Goal: Task Accomplishment & Management: Manage account settings

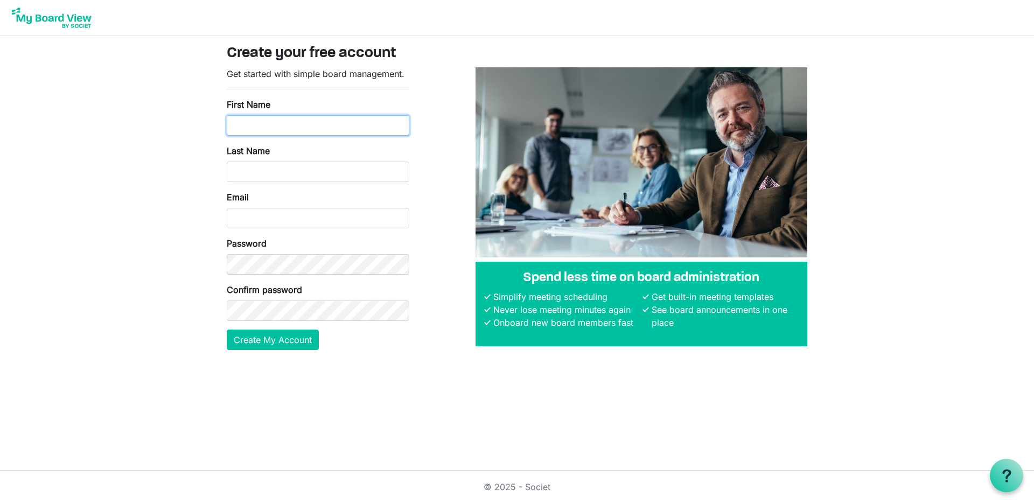
click at [337, 129] on input "First Name" at bounding box center [318, 125] width 183 height 20
type input "Dino"
type input "Bozzo"
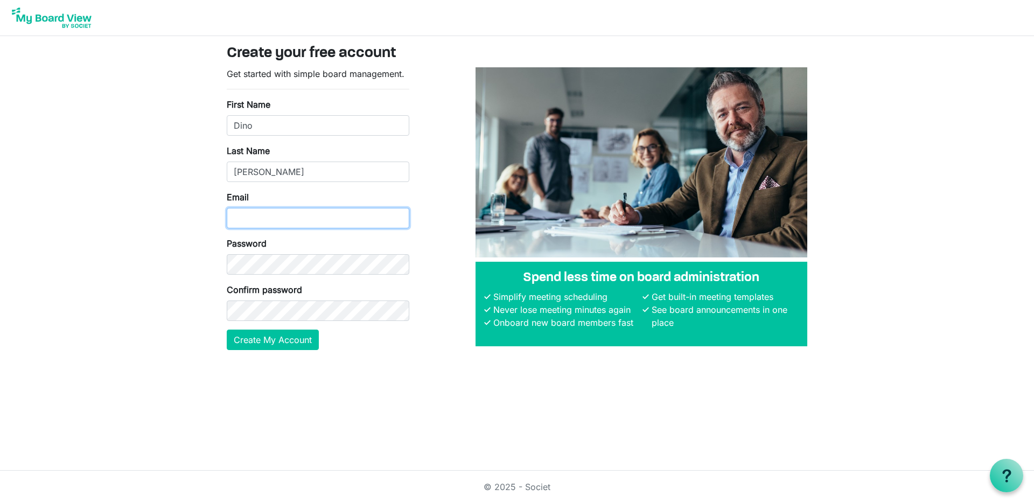
click at [328, 218] on input "Email" at bounding box center [318, 218] width 183 height 20
click at [433, 205] on div "Get started with simple board management. First Name Dino Last Name Bozzo Email…" at bounding box center [517, 212] width 597 height 291
click at [321, 218] on input "Email" at bounding box center [318, 218] width 183 height 20
type input "dinobozzo71@gmail.com"
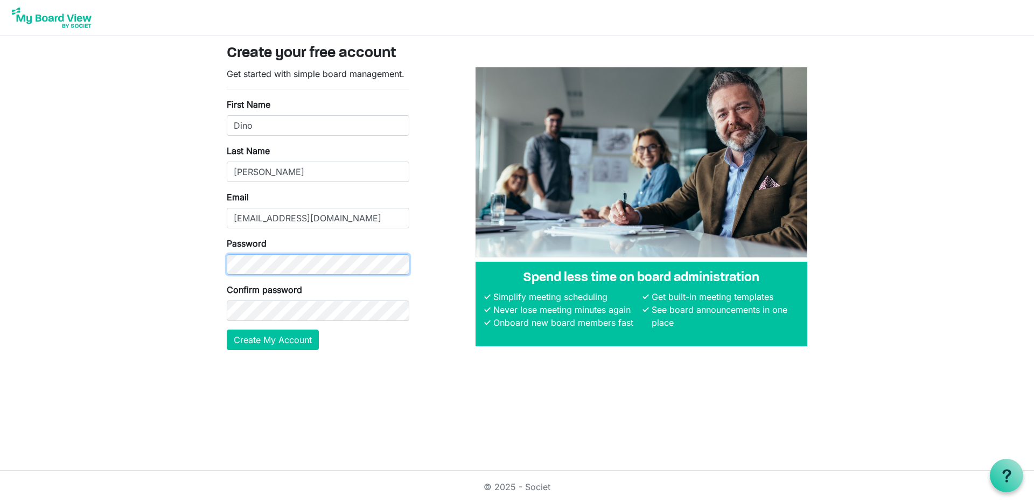
click at [227, 275] on div at bounding box center [227, 275] width 0 height 0
click at [283, 340] on button "Create My Account" at bounding box center [273, 340] width 92 height 20
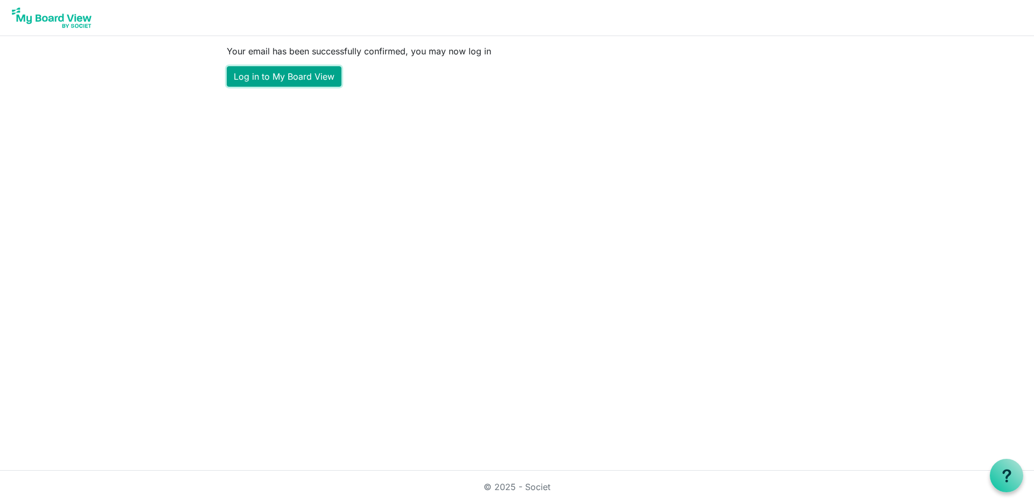
click at [280, 75] on link "Log in to My Board View" at bounding box center [284, 76] width 115 height 20
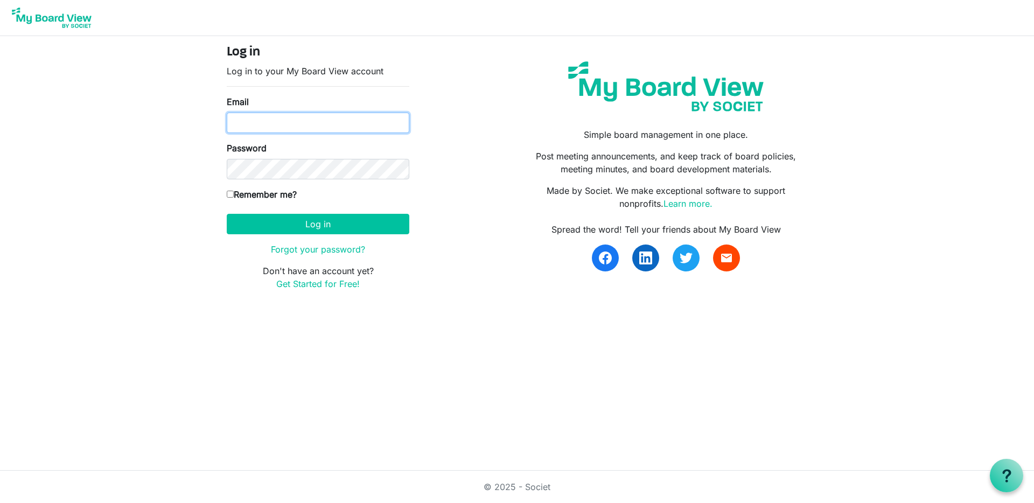
type input "[EMAIL_ADDRESS][DOMAIN_NAME]"
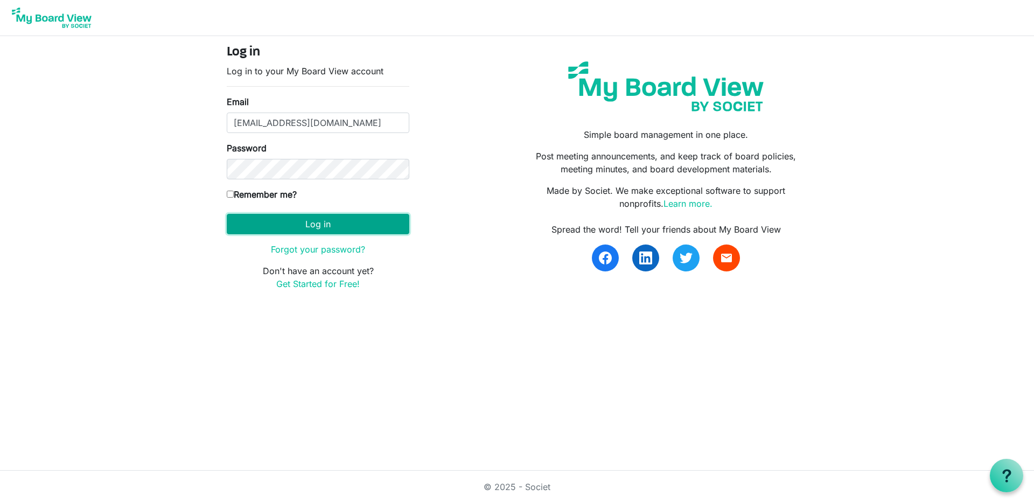
click at [306, 226] on button "Log in" at bounding box center [318, 224] width 183 height 20
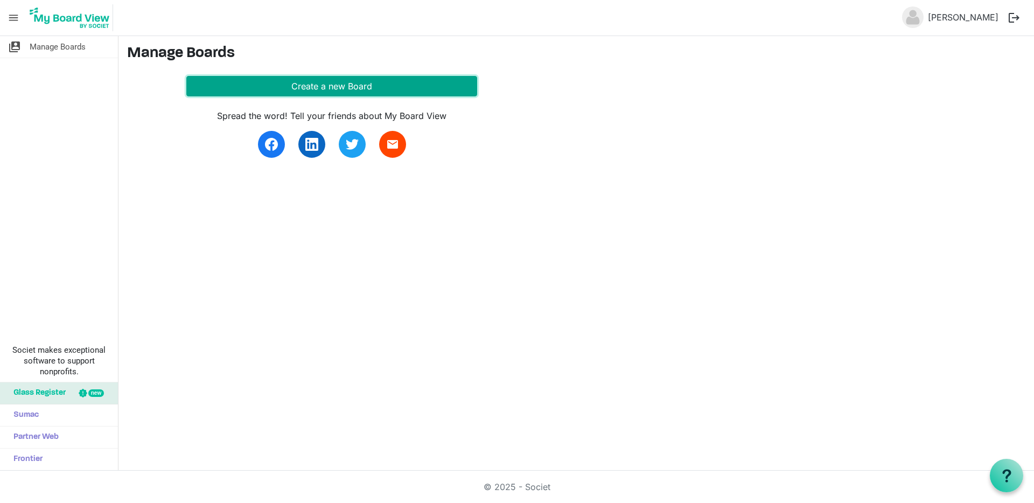
click at [328, 89] on button "Create a new Board" at bounding box center [331, 86] width 291 height 20
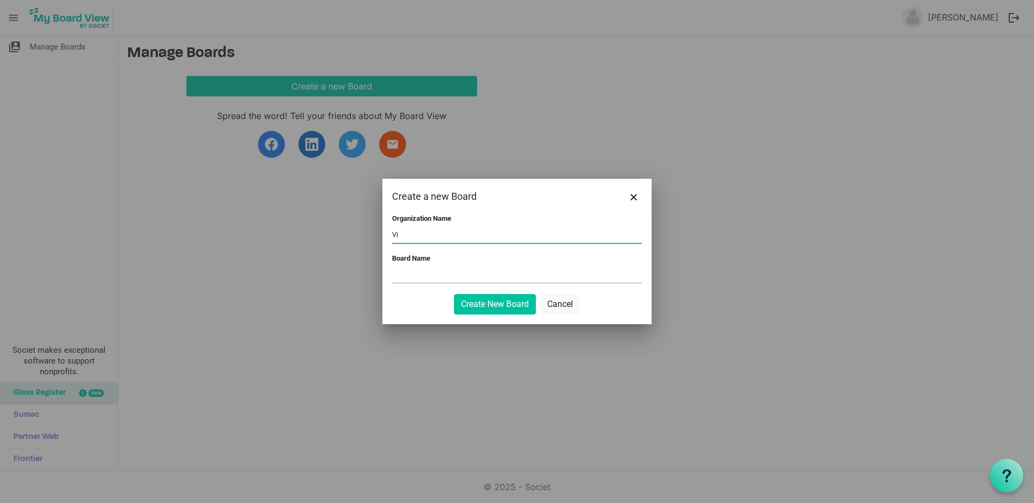
type input "V"
type input "[GEOGRAPHIC_DATA] [GEOGRAPHIC_DATA]"
click at [415, 276] on input "Board Name" at bounding box center [517, 275] width 250 height 16
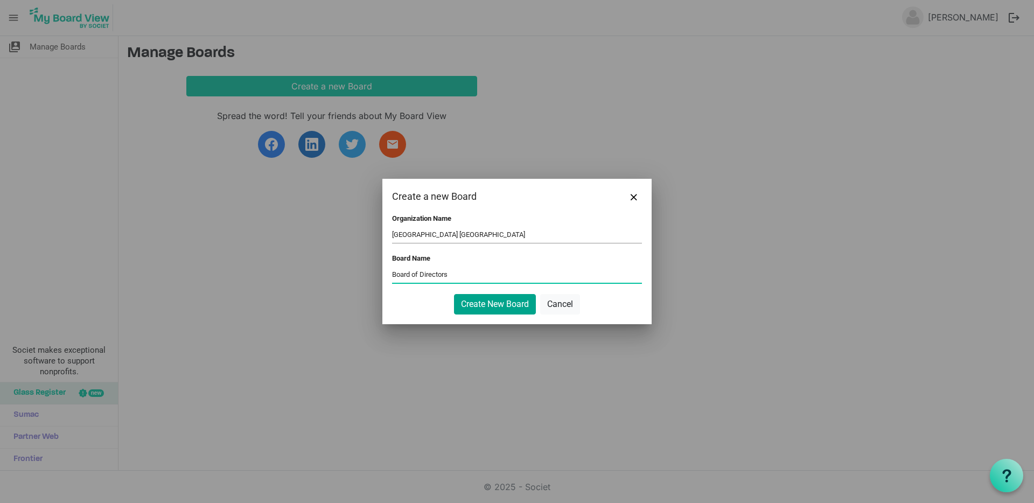
type input "Board of Directors"
click at [498, 303] on button "Create New Board" at bounding box center [495, 304] width 82 height 20
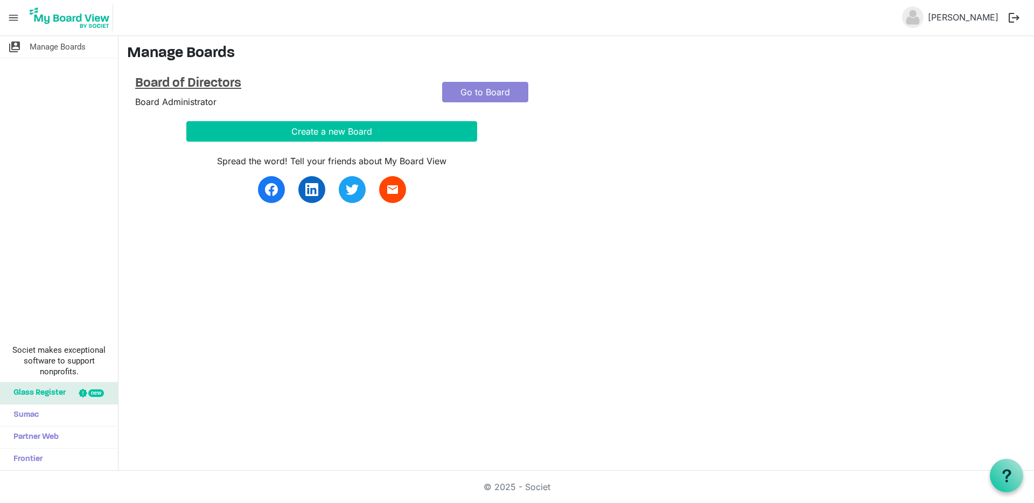
click at [208, 80] on h4 "Board of Directors" at bounding box center [280, 84] width 291 height 16
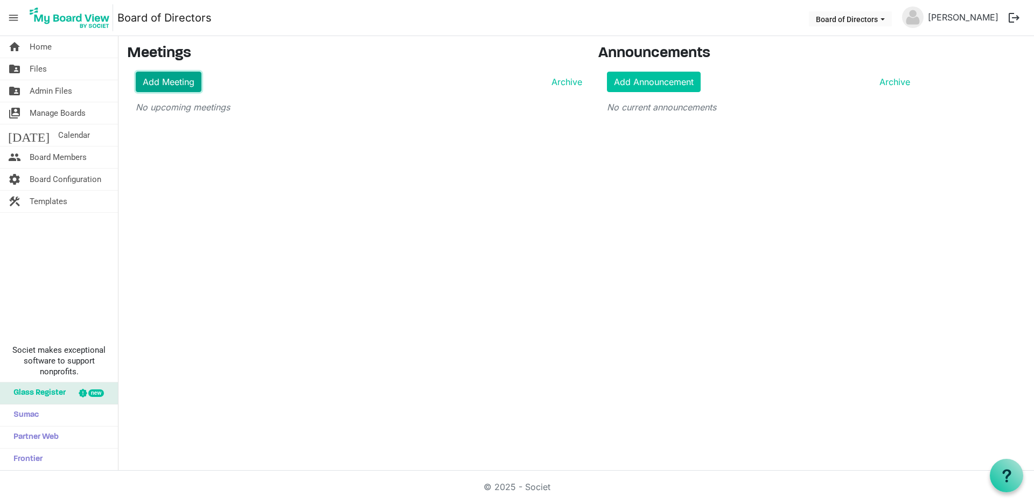
click at [159, 83] on link "Add Meeting" at bounding box center [169, 82] width 66 height 20
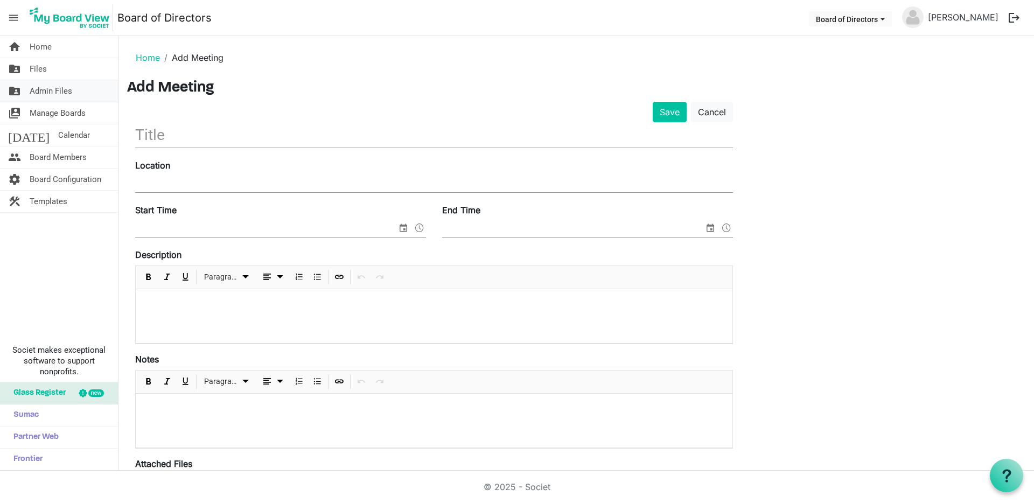
click at [40, 91] on span "Admin Files" at bounding box center [51, 91] width 43 height 22
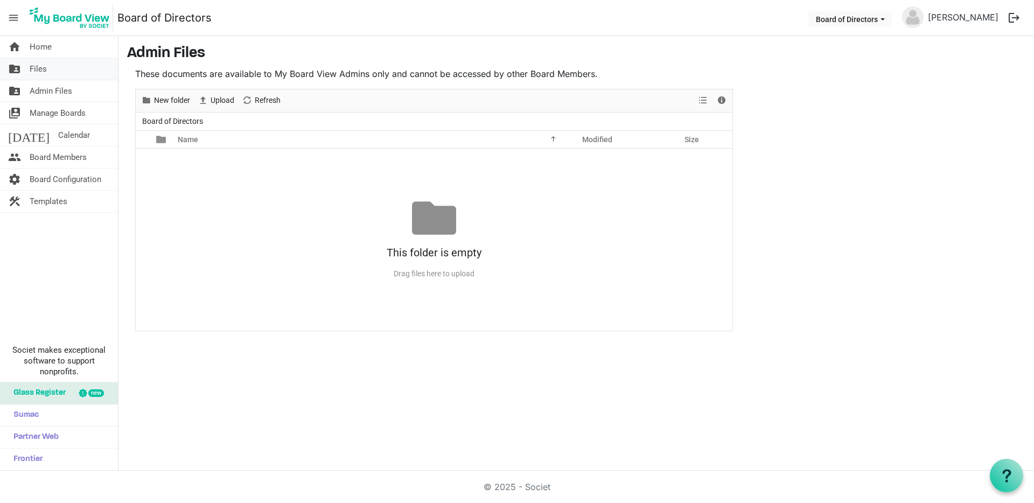
click at [41, 69] on span "Files" at bounding box center [38, 69] width 17 height 22
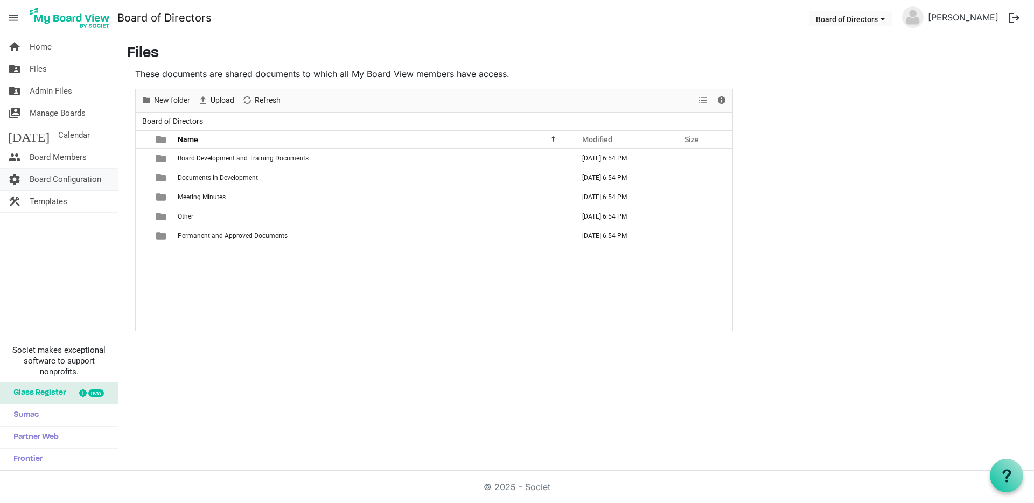
click at [46, 178] on span "Board Configuration" at bounding box center [66, 180] width 72 height 22
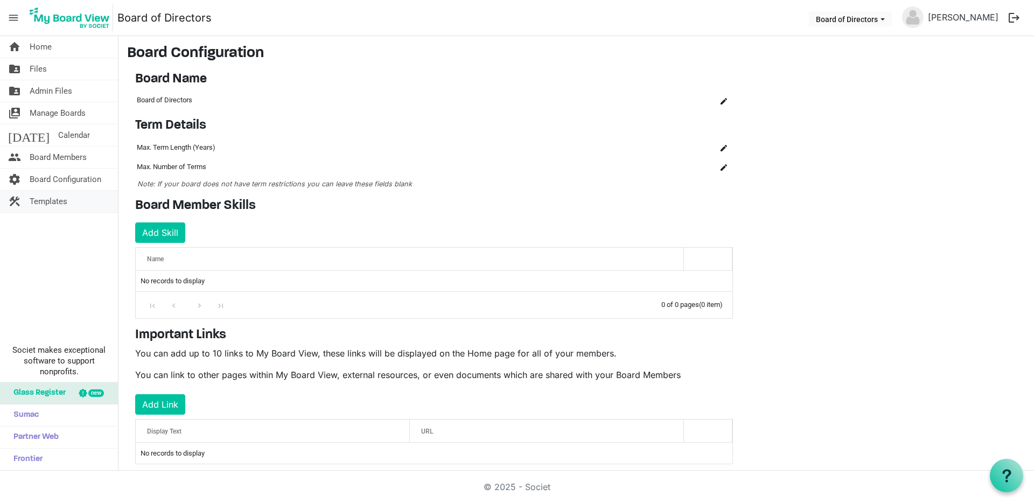
click at [38, 199] on span "Templates" at bounding box center [49, 202] width 38 height 22
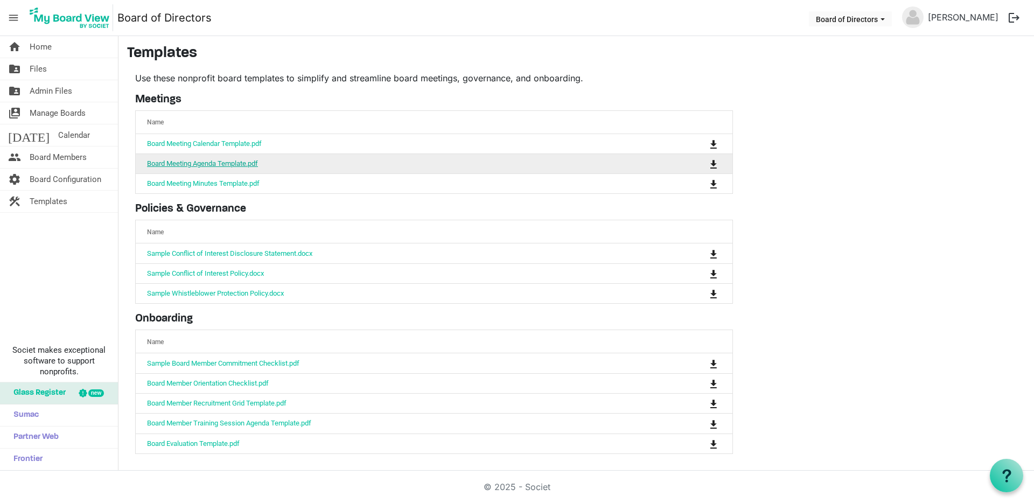
click at [184, 165] on link "Board Meeting Agenda Template.pdf" at bounding box center [202, 163] width 111 height 8
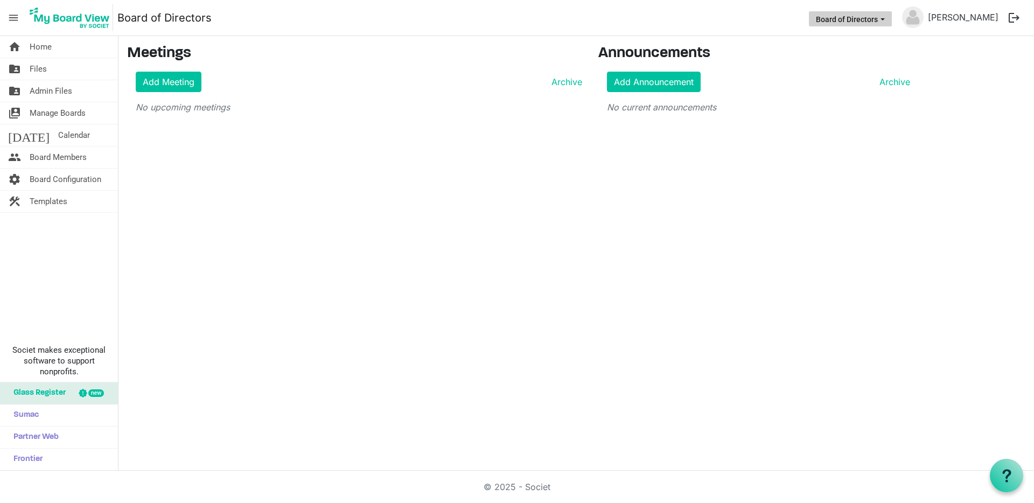
click at [887, 19] on span "Board of Directors dropdownbutton" at bounding box center [883, 19] width 10 height 4
click at [892, 19] on button "Board of Directors" at bounding box center [850, 18] width 83 height 15
click at [42, 178] on span "Board Configuration" at bounding box center [66, 180] width 72 height 22
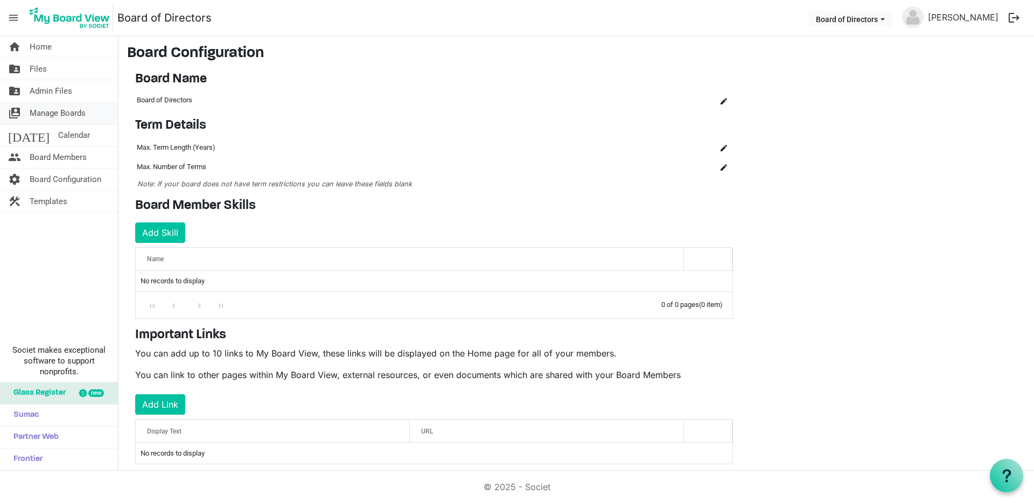
click at [34, 107] on span "Manage Boards" at bounding box center [58, 113] width 56 height 22
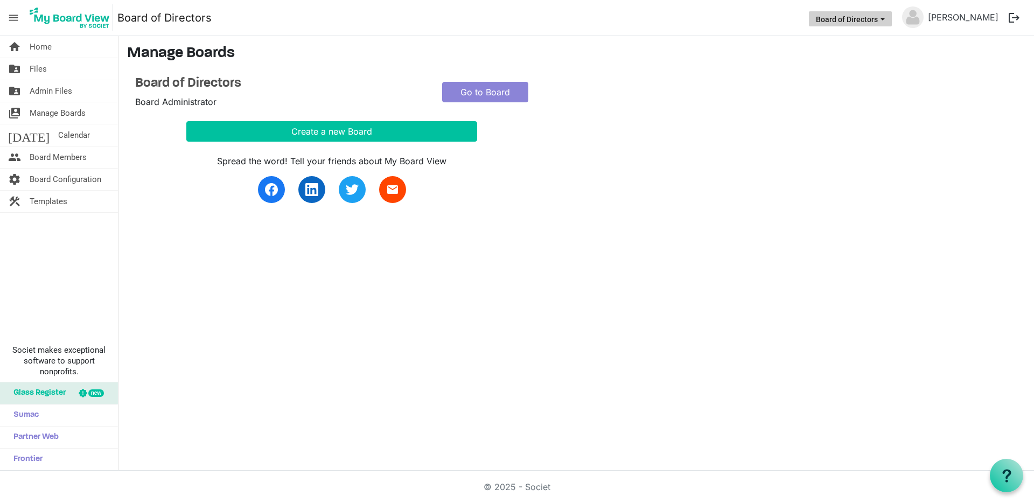
click at [887, 20] on span "Board of Directors dropdownbutton" at bounding box center [883, 19] width 10 height 4
click at [887, 36] on li "Board of Directors" at bounding box center [873, 40] width 78 height 19
click at [977, 19] on link "[PERSON_NAME]" at bounding box center [962, 17] width 79 height 22
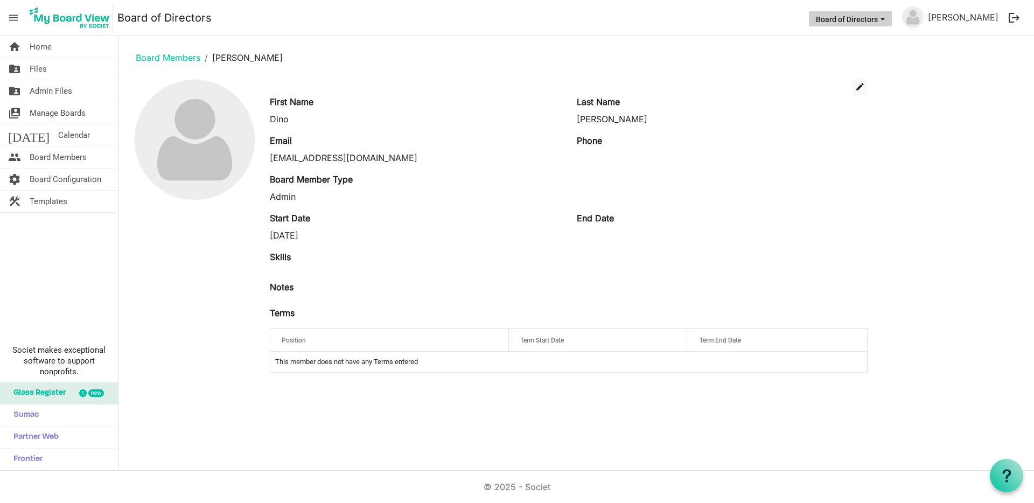
click at [874, 21] on button "Board of Directors" at bounding box center [850, 18] width 83 height 15
click at [7, 18] on span "menu" at bounding box center [13, 18] width 20 height 20
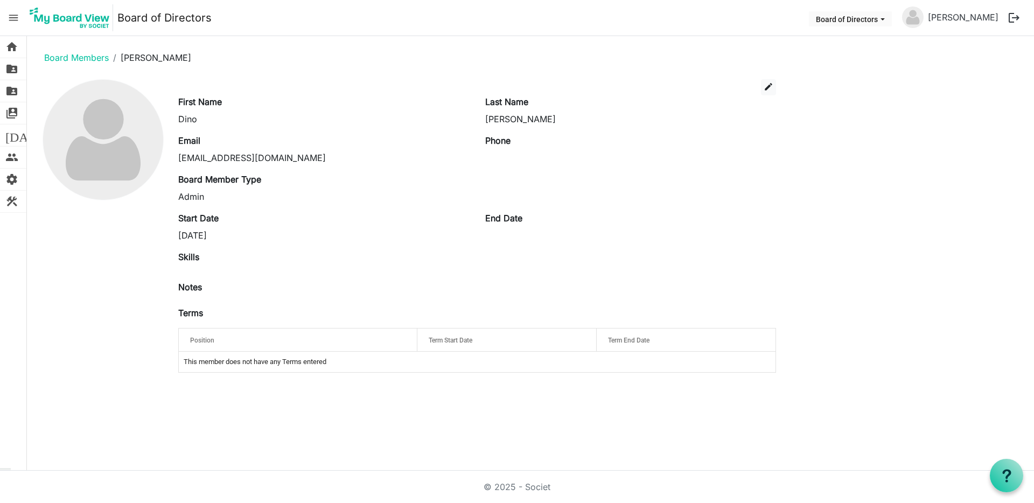
click at [10, 18] on span "menu" at bounding box center [13, 18] width 20 height 20
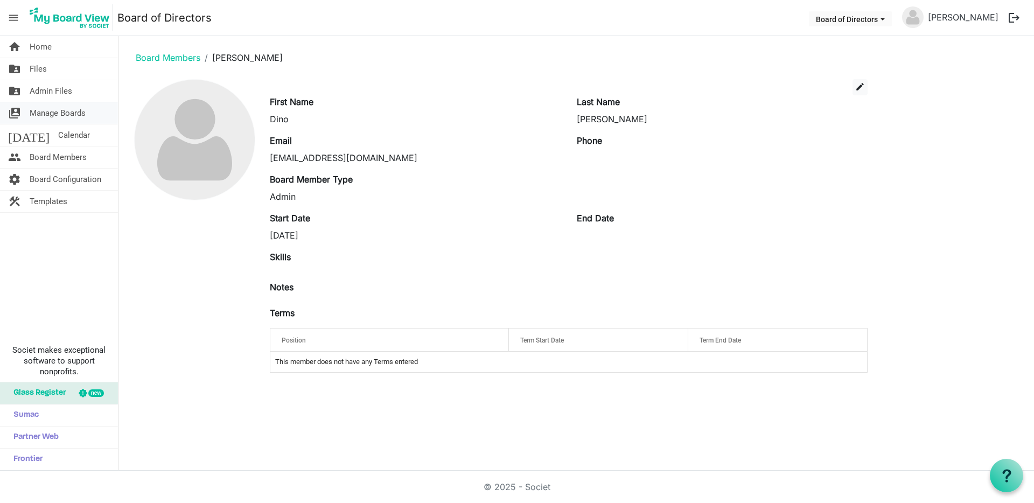
click at [12, 114] on span "switch_account" at bounding box center [14, 113] width 13 height 22
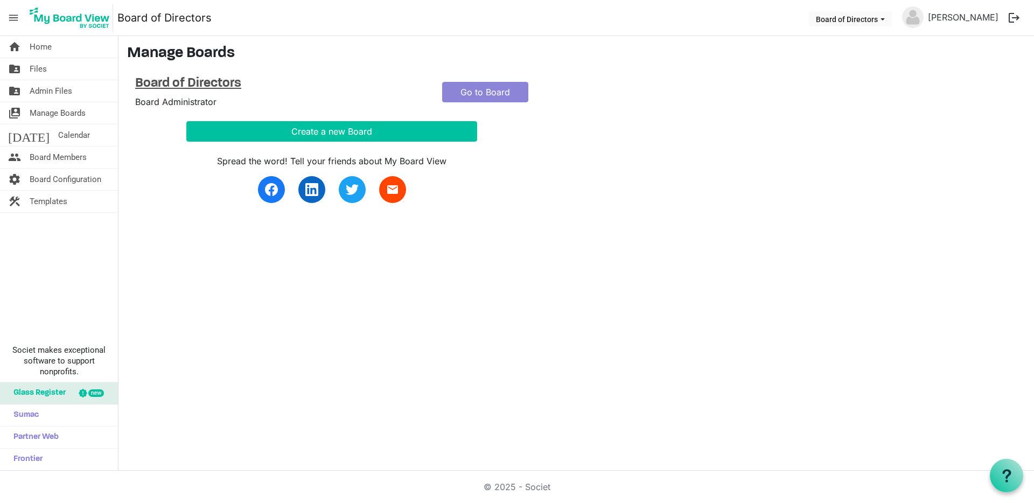
click at [176, 87] on h4 "Board of Directors" at bounding box center [280, 84] width 291 height 16
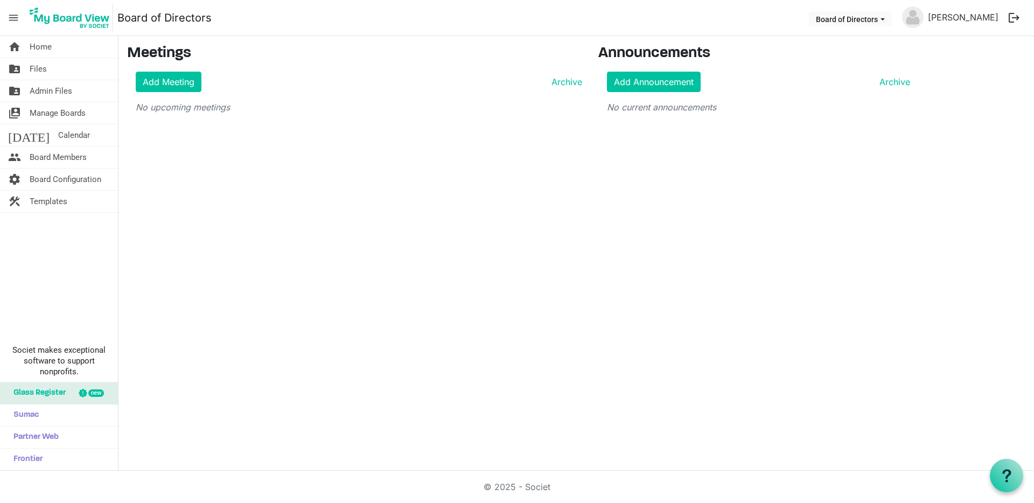
click at [139, 16] on link "Board of Directors" at bounding box center [164, 18] width 94 height 22
click at [51, 180] on span "Board Configuration" at bounding box center [66, 180] width 72 height 22
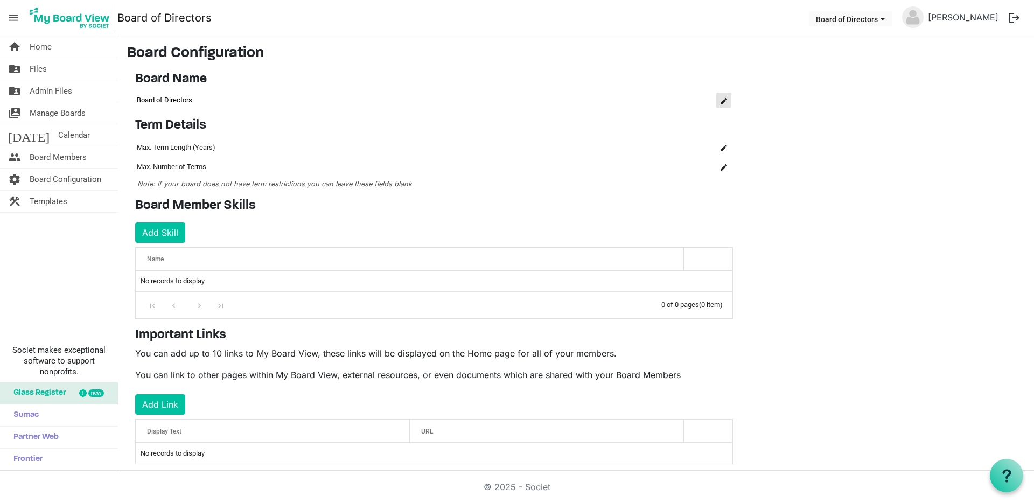
click at [725, 104] on button "is Command column column header" at bounding box center [723, 100] width 15 height 15
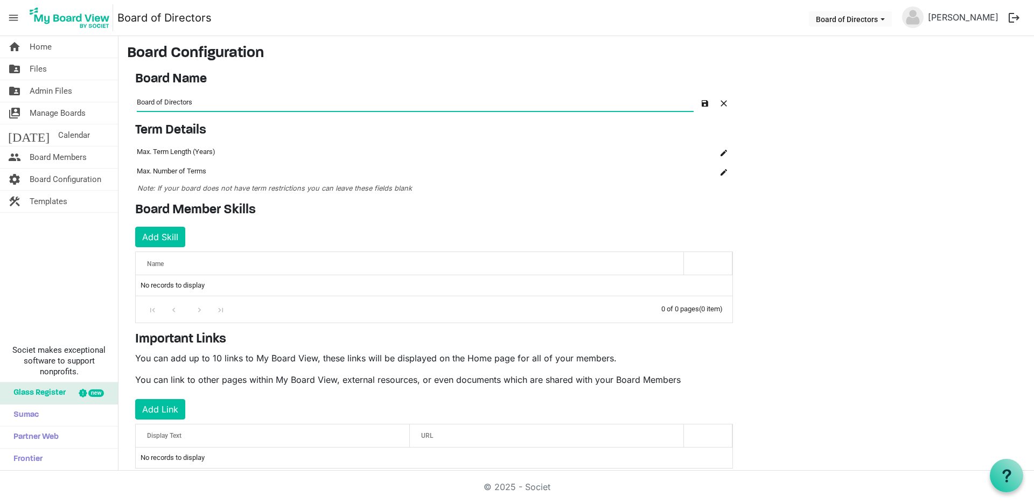
click at [138, 101] on input "Board of Directors" at bounding box center [415, 102] width 557 height 18
type input "VCT Board of Directors"
click at [705, 104] on span "button" at bounding box center [705, 103] width 6 height 6
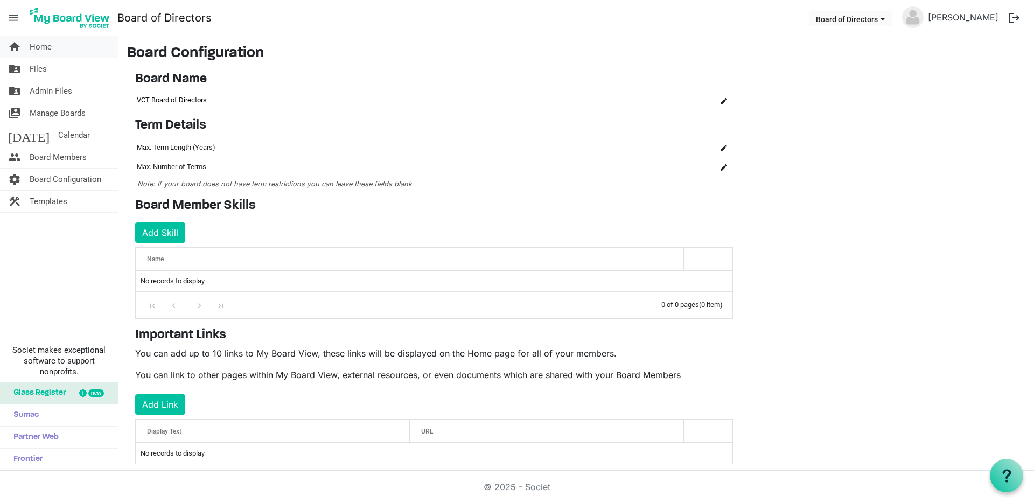
click at [38, 46] on span "Home" at bounding box center [41, 47] width 22 height 22
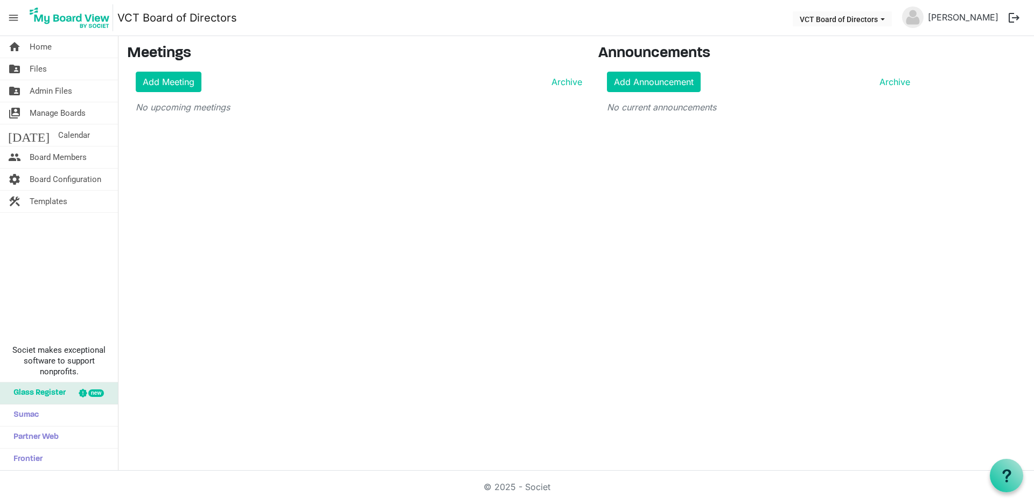
click at [88, 25] on img at bounding box center [69, 17] width 87 height 27
click at [37, 204] on span "Templates" at bounding box center [49, 202] width 38 height 22
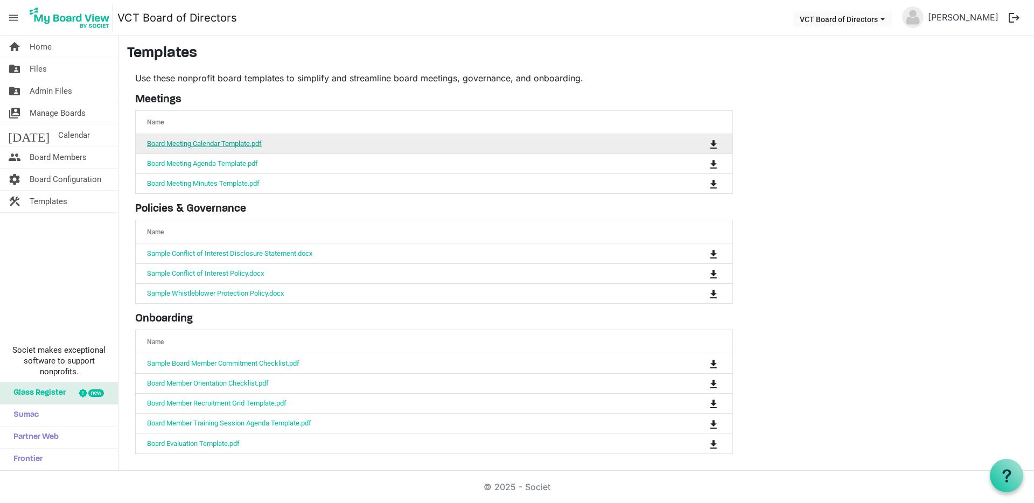
click at [218, 146] on link "Board Meeting Calendar Template.pdf" at bounding box center [204, 143] width 115 height 8
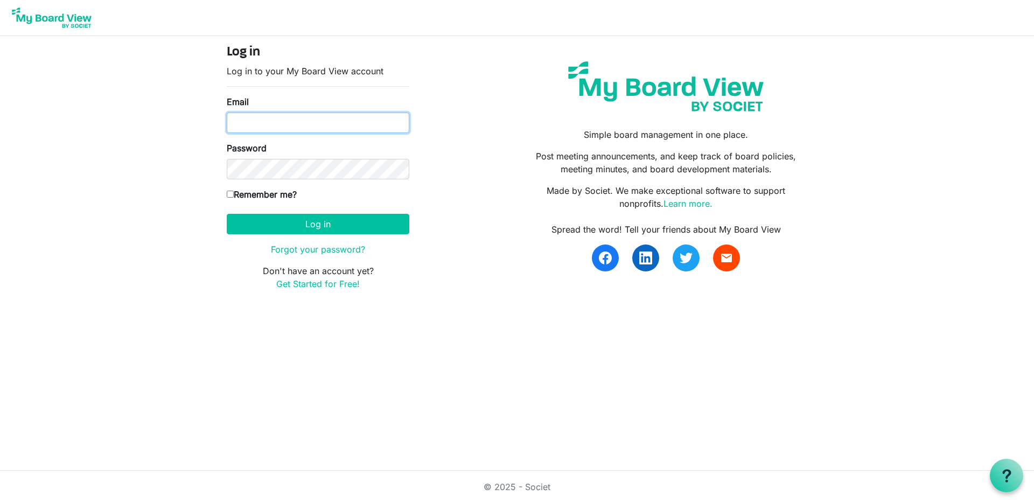
type input "[EMAIL_ADDRESS][DOMAIN_NAME]"
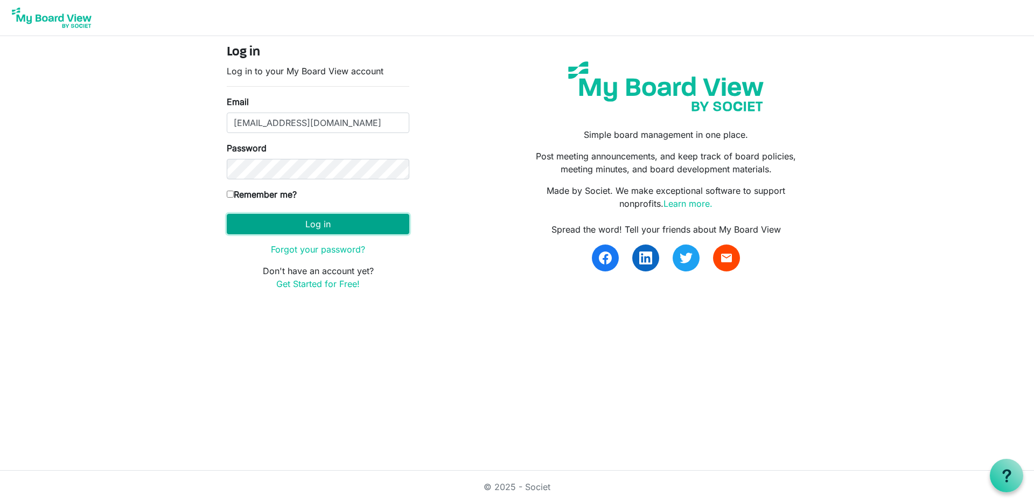
click at [312, 224] on button "Log in" at bounding box center [318, 224] width 183 height 20
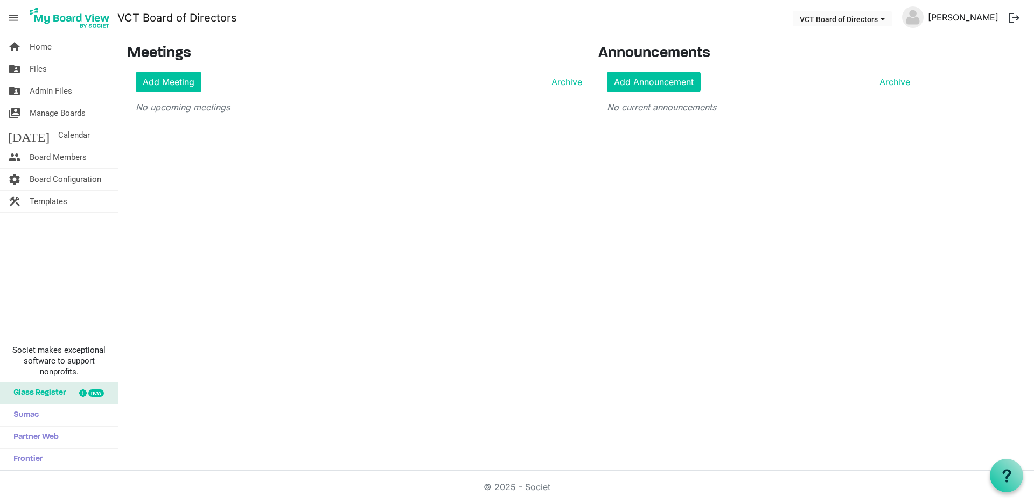
click at [967, 21] on link "[PERSON_NAME]" at bounding box center [962, 17] width 79 height 22
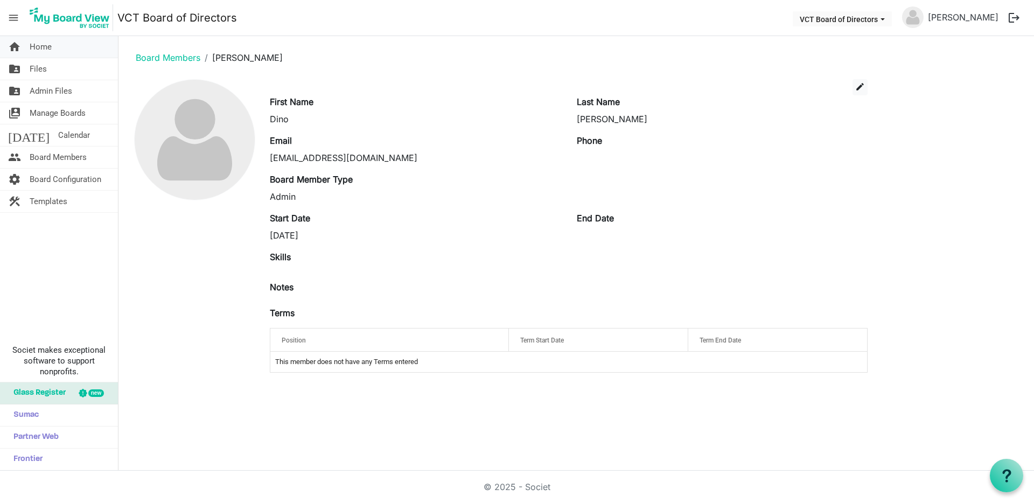
click at [38, 45] on span "Home" at bounding box center [41, 47] width 22 height 22
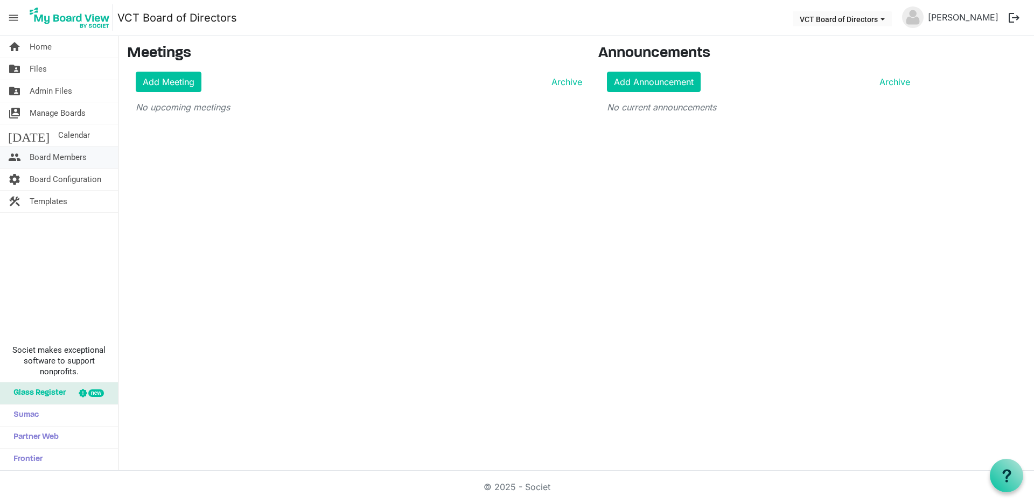
click at [40, 157] on span "Board Members" at bounding box center [58, 157] width 57 height 22
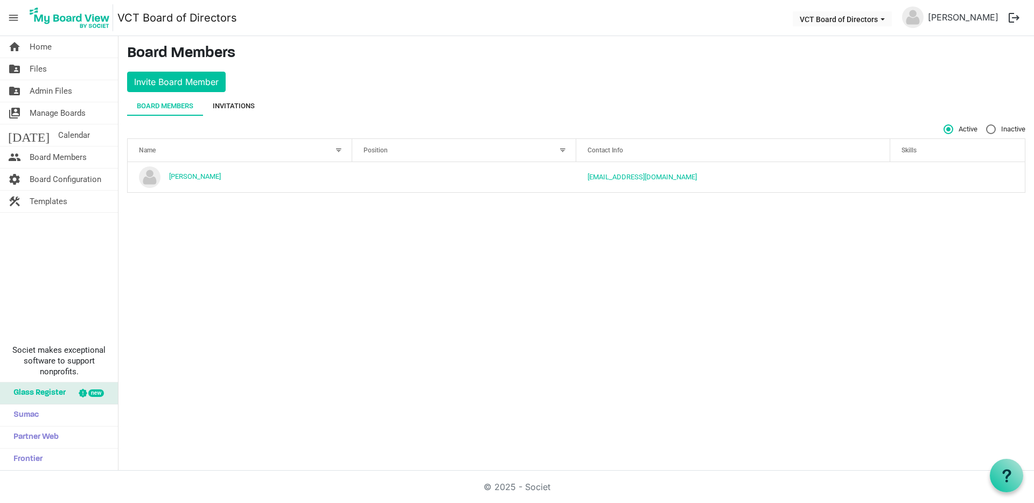
click at [243, 108] on div "Invitations" at bounding box center [234, 106] width 42 height 11
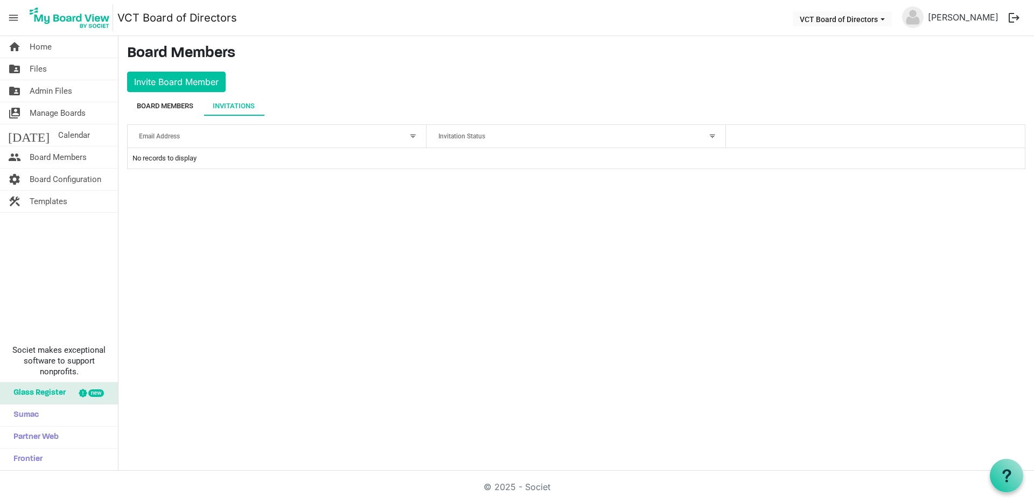
click at [169, 109] on div "Board Members" at bounding box center [165, 106] width 57 height 11
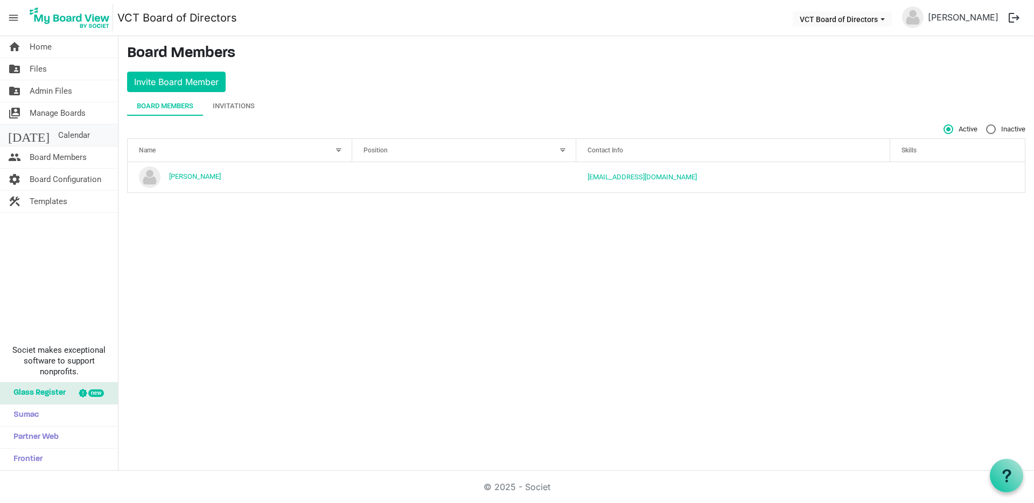
click at [58, 138] on span "Calendar" at bounding box center [74, 135] width 32 height 22
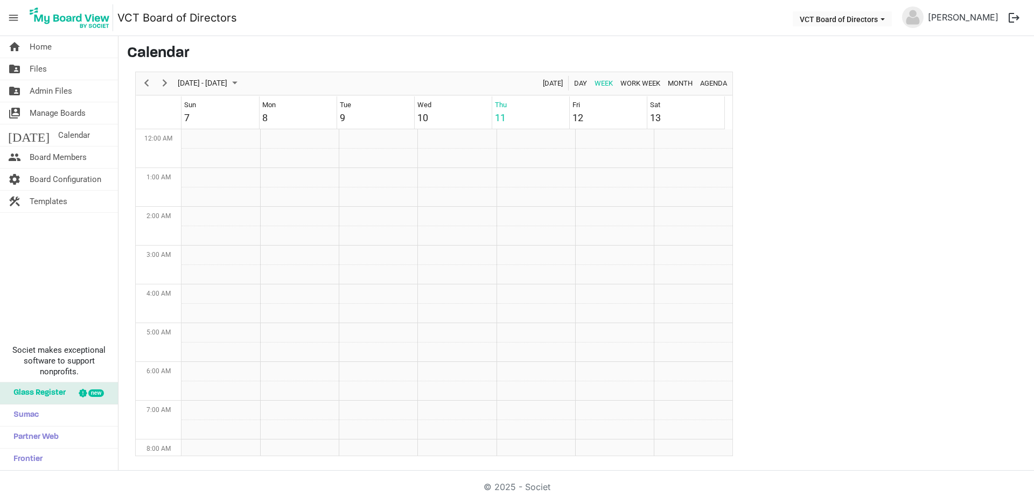
scroll to position [349, 0]
click at [165, 84] on span "Next" at bounding box center [164, 82] width 13 height 13
drag, startPoint x: 452, startPoint y: 215, endPoint x: 446, endPoint y: 248, distance: 33.9
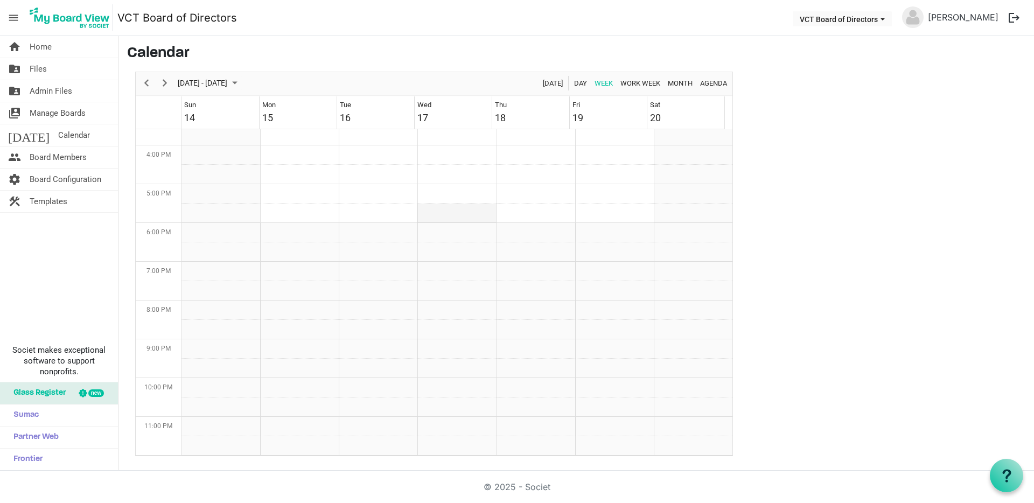
click at [438, 213] on td "Week of September 18, 2025" at bounding box center [456, 213] width 79 height 19
click at [38, 111] on span "Manage Boards" at bounding box center [58, 113] width 56 height 22
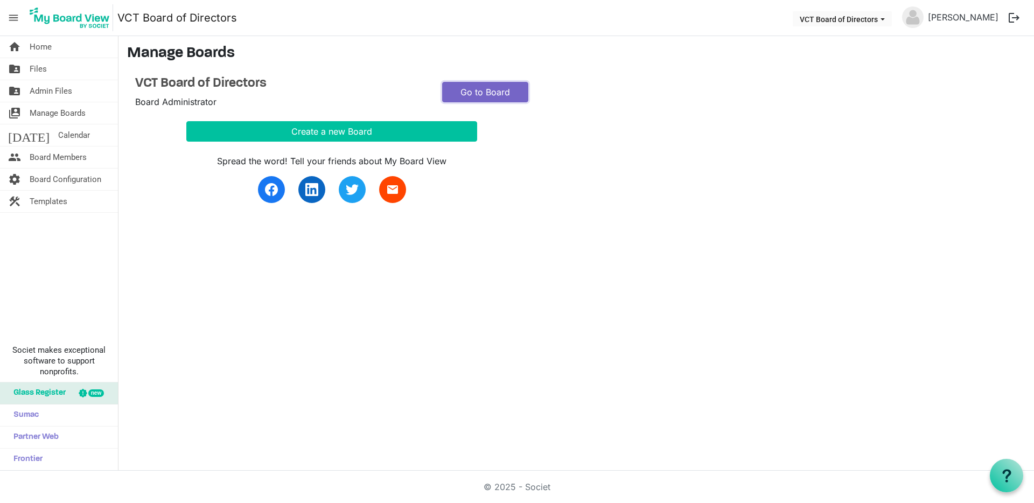
click at [484, 89] on link "Go to Board" at bounding box center [485, 92] width 86 height 20
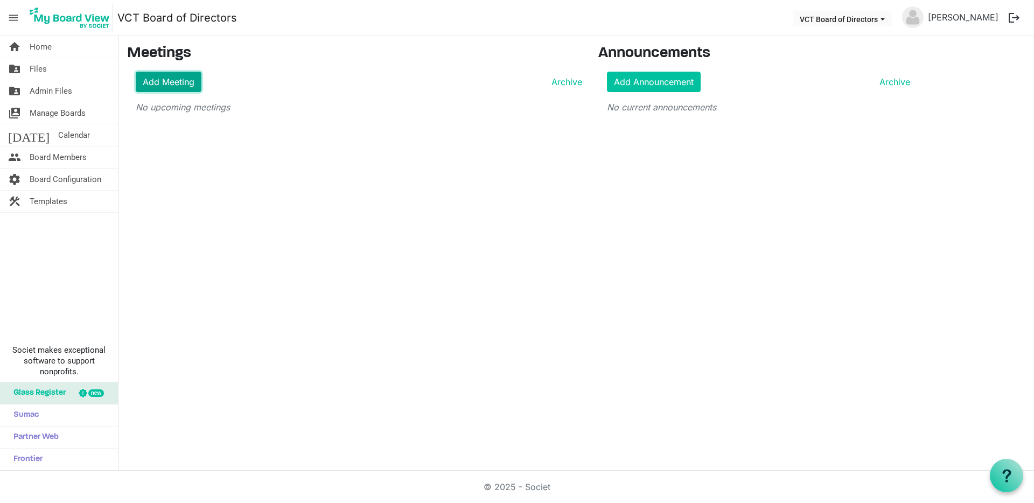
click at [175, 83] on link "Add Meeting" at bounding box center [169, 82] width 66 height 20
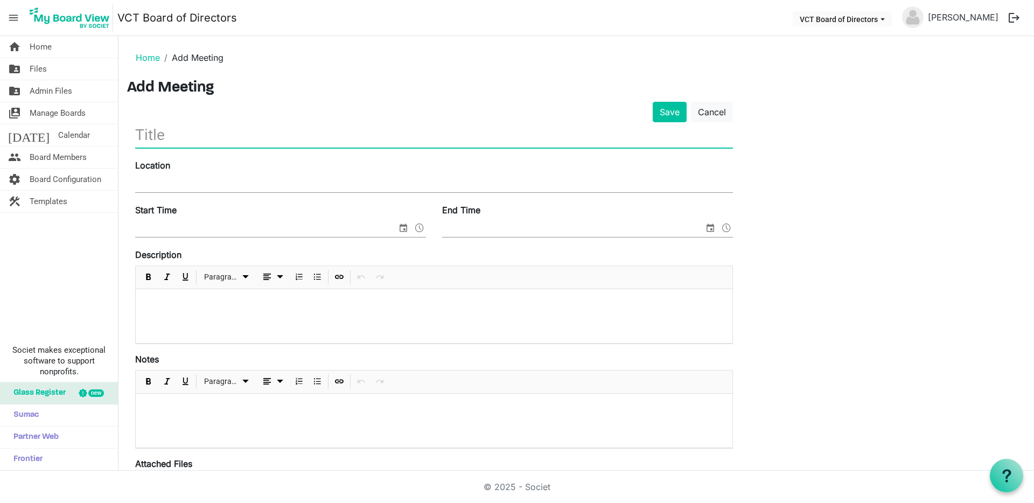
click at [177, 137] on input "text" at bounding box center [434, 134] width 598 height 25
type input "VCT September Board Meeting"
click at [214, 181] on input "Location" at bounding box center [434, 184] width 598 height 16
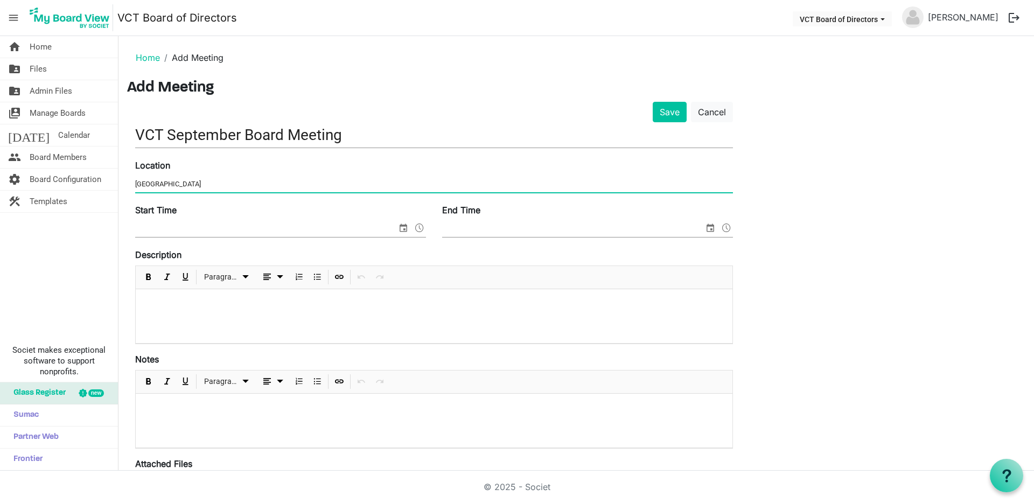
type input "[GEOGRAPHIC_DATA]"
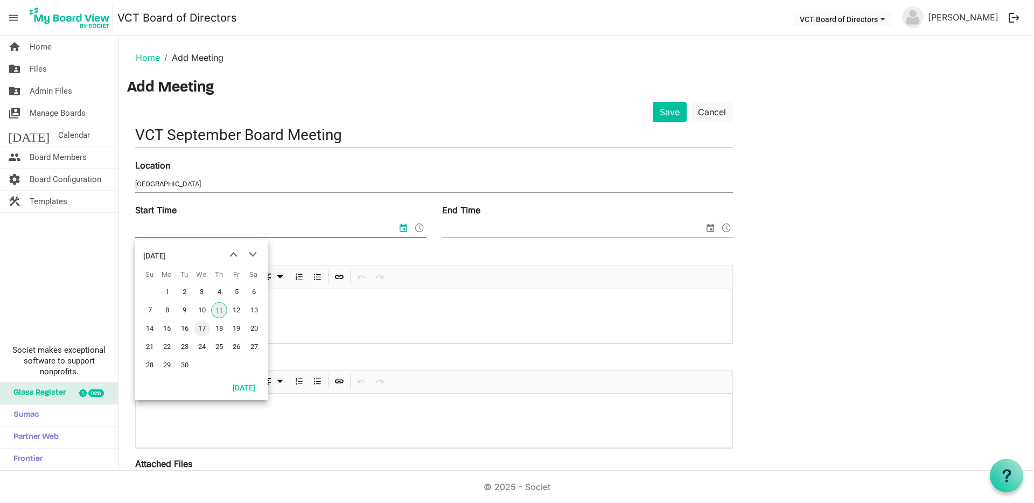
click at [205, 330] on span "17" at bounding box center [202, 328] width 16 height 16
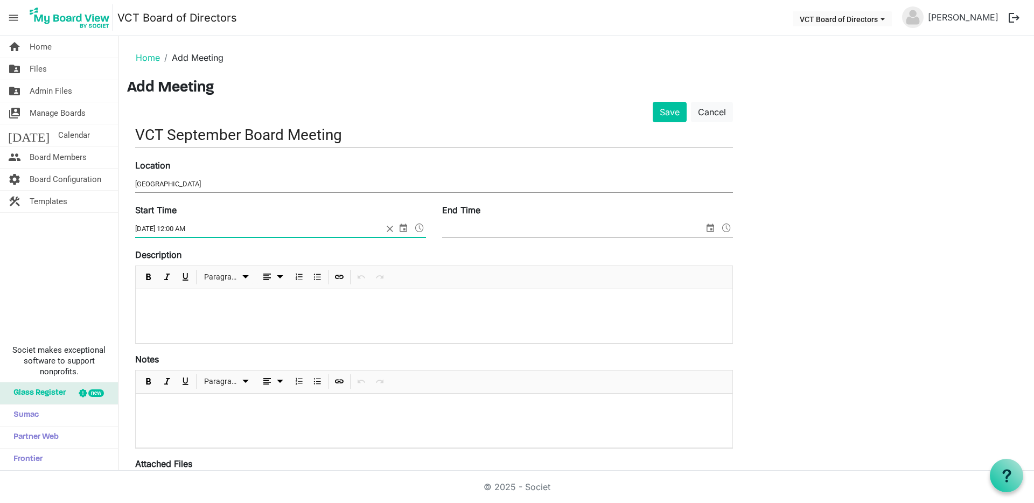
click at [422, 227] on span at bounding box center [419, 228] width 13 height 14
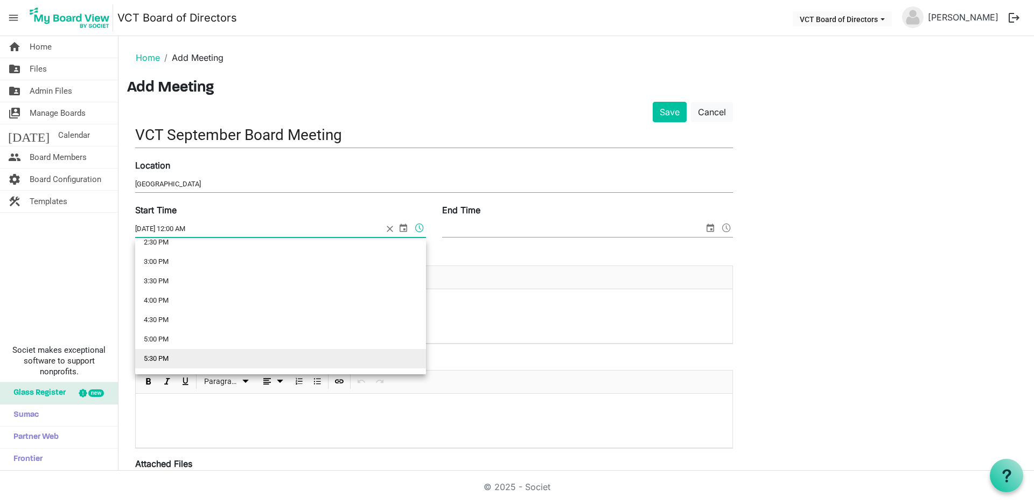
scroll to position [579, 0]
click at [166, 348] on li "5:30 PM" at bounding box center [280, 353] width 291 height 19
type input "9/17/2025 5:30 PM"
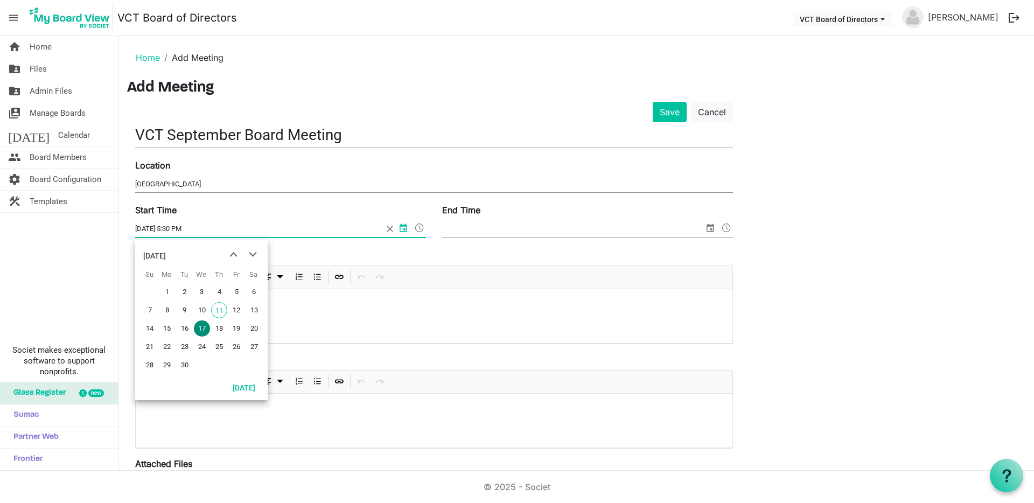
click at [707, 230] on span "select" at bounding box center [710, 228] width 13 height 14
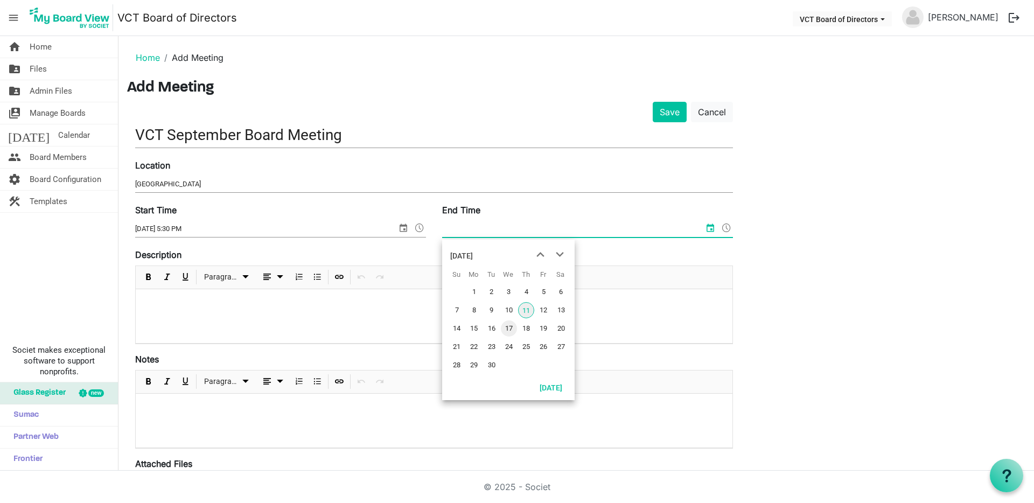
click at [513, 328] on span "17" at bounding box center [509, 328] width 16 height 16
click at [731, 227] on span at bounding box center [726, 228] width 13 height 14
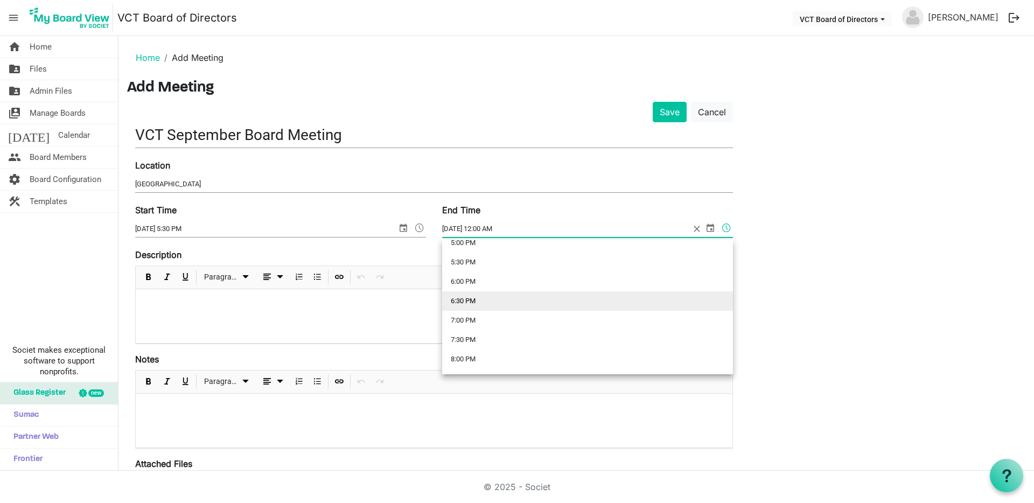
scroll to position [672, 0]
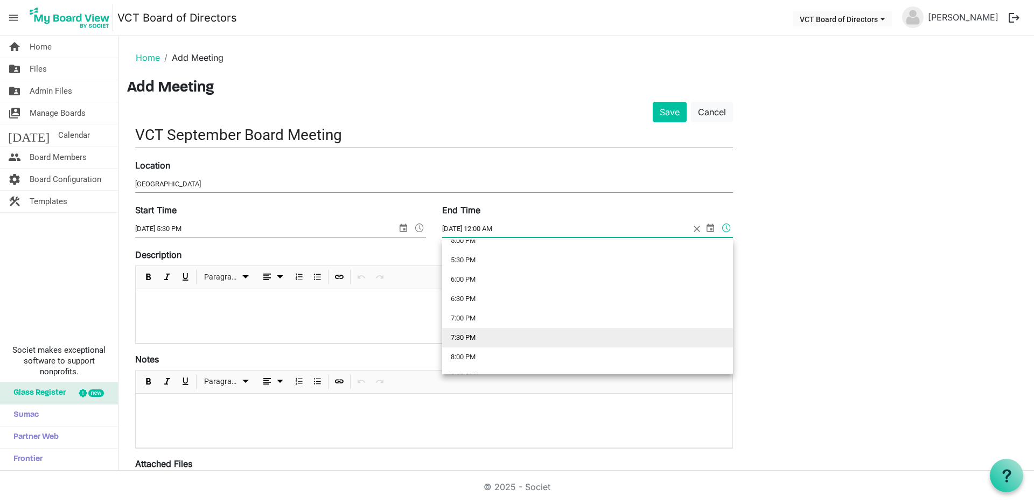
click at [477, 341] on li "7:30 PM" at bounding box center [587, 337] width 291 height 19
type input "9/17/2025 7:30 PM"
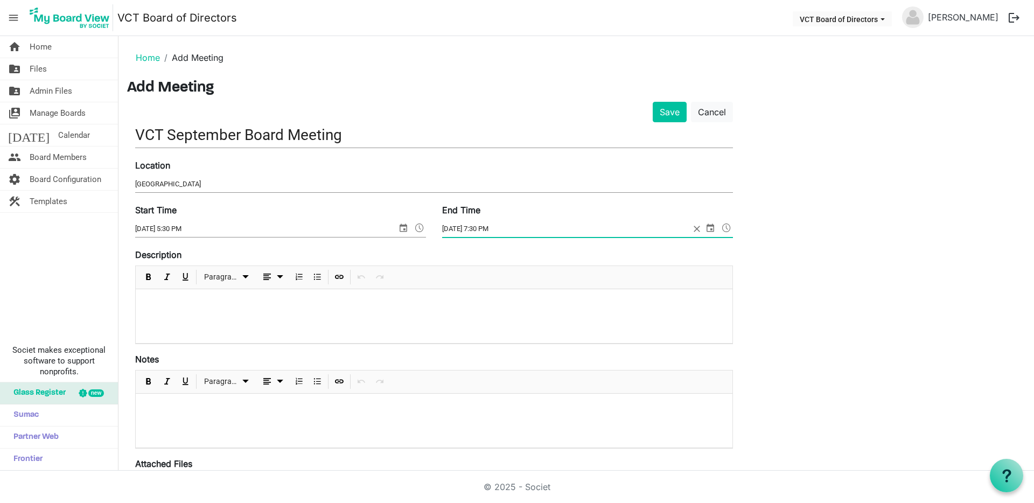
click at [290, 306] on p at bounding box center [433, 303] width 579 height 11
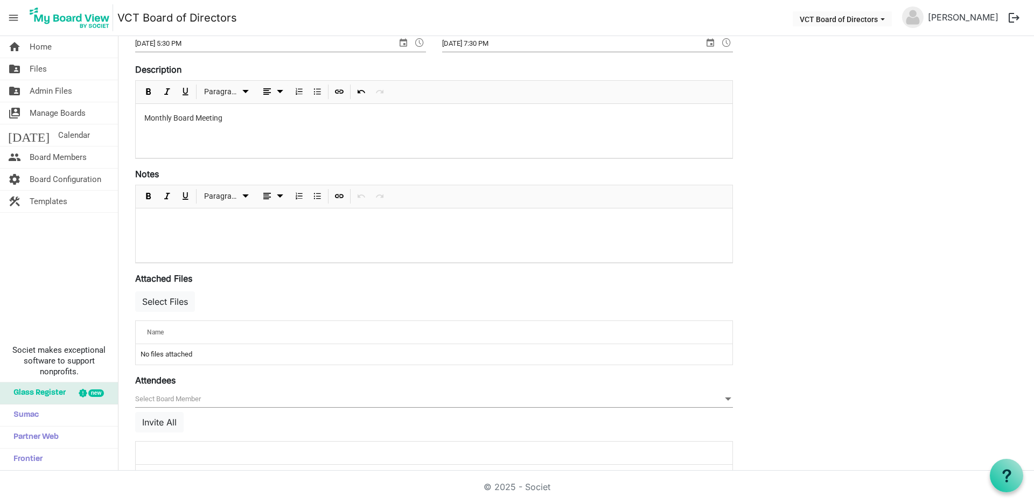
scroll to position [218, 0]
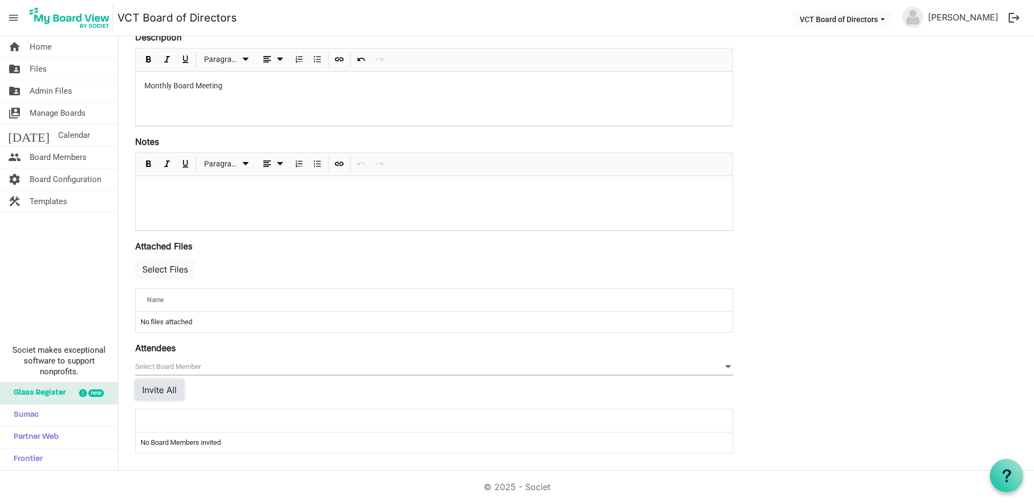
click at [161, 387] on button "Invite All" at bounding box center [159, 390] width 48 height 20
click at [165, 268] on button "Select Files" at bounding box center [165, 269] width 60 height 20
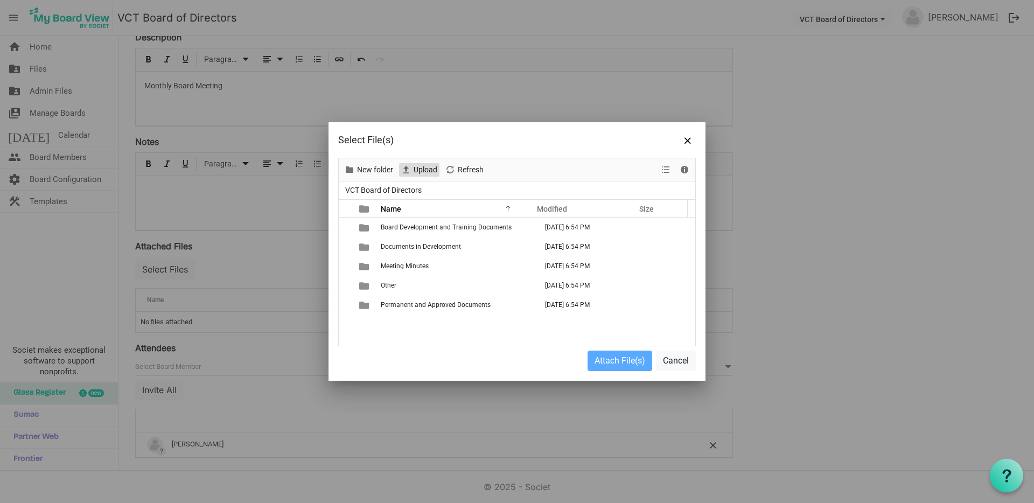
click at [421, 171] on span "Upload" at bounding box center [425, 169] width 26 height 13
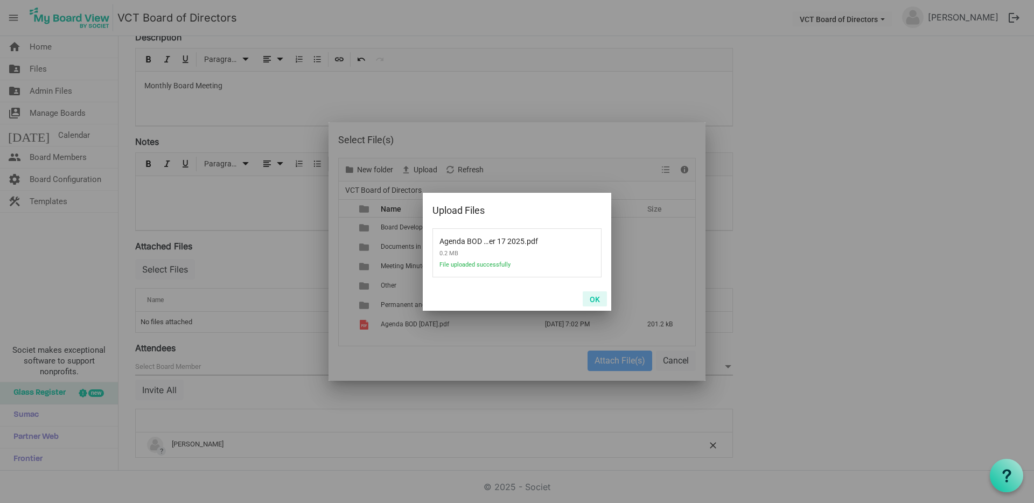
click at [595, 298] on button "OK" at bounding box center [595, 298] width 24 height 15
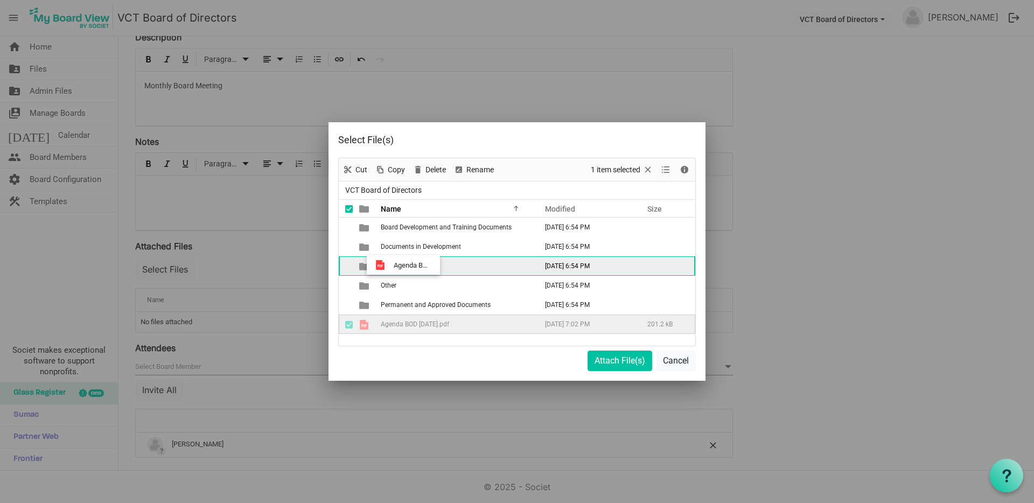
drag, startPoint x: 388, startPoint y: 326, endPoint x: 390, endPoint y: 265, distance: 61.4
click at [390, 265] on tbody "Board Development and Training Documents September 11, 2025 6:54 PM Documents i…" at bounding box center [517, 276] width 356 height 116
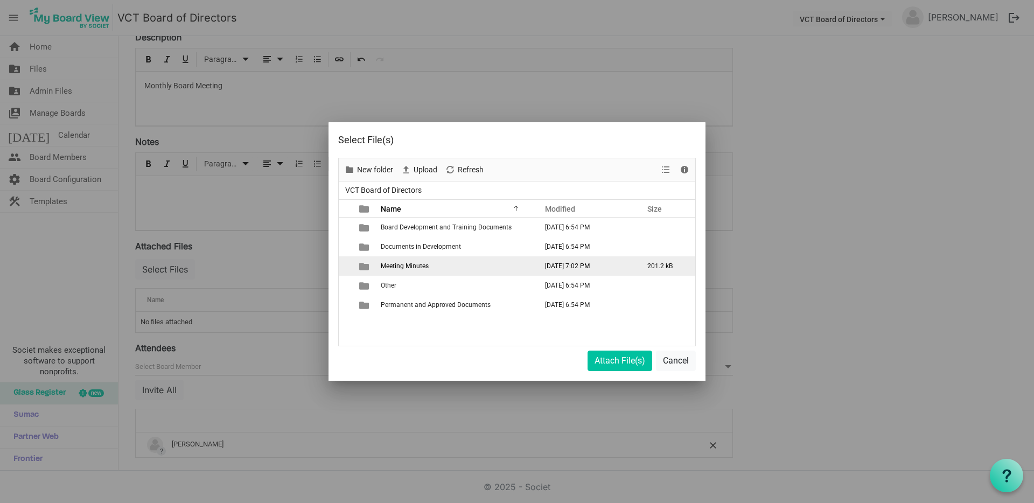
click at [388, 265] on span "Meeting Minutes" at bounding box center [405, 266] width 48 height 8
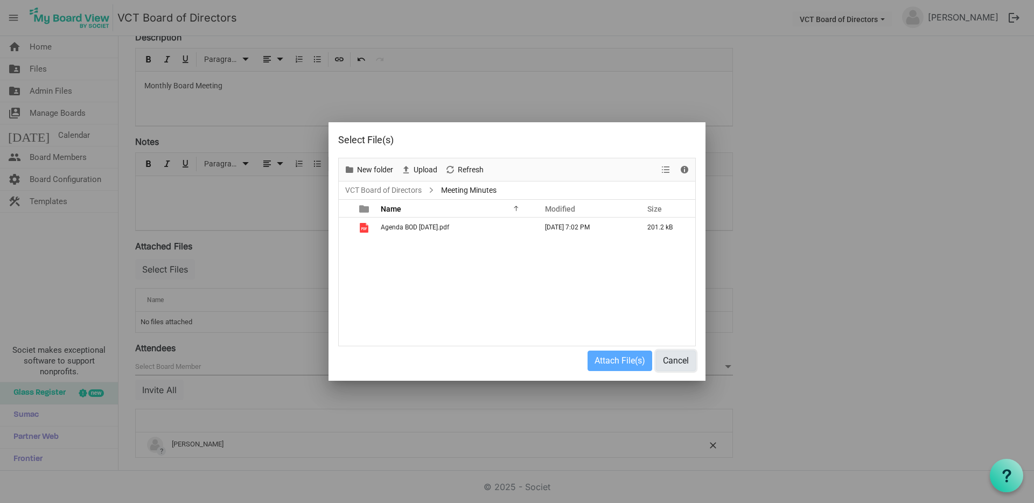
click at [673, 360] on button "Cancel" at bounding box center [676, 361] width 40 height 20
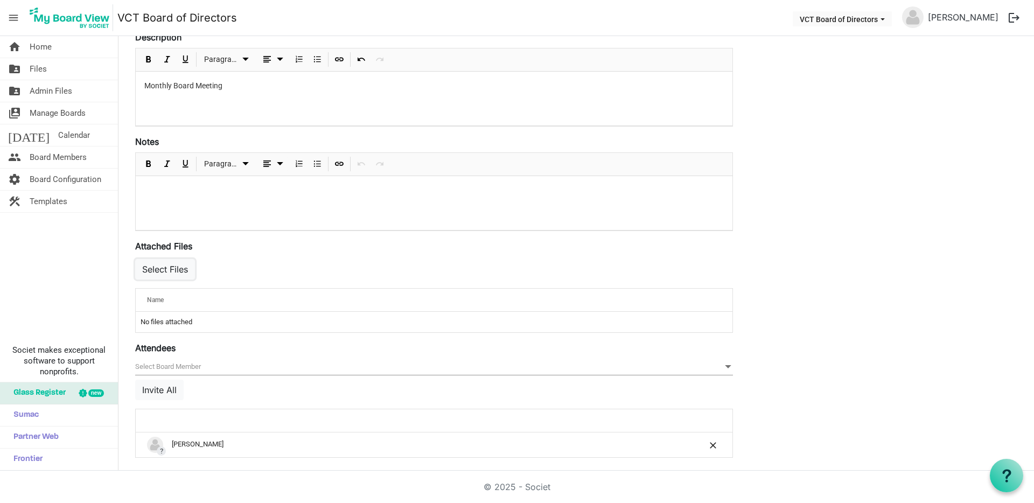
scroll to position [222, 0]
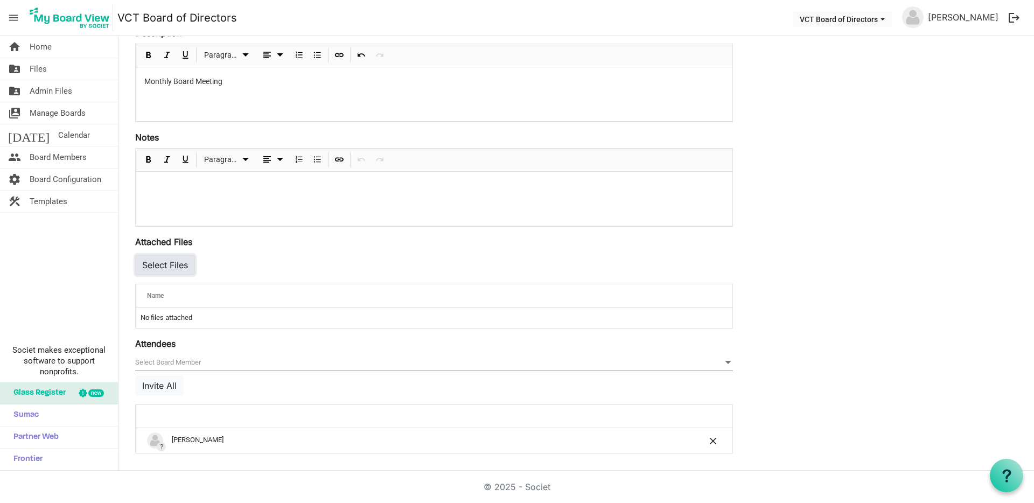
click at [169, 265] on button "Select Files" at bounding box center [165, 265] width 60 height 20
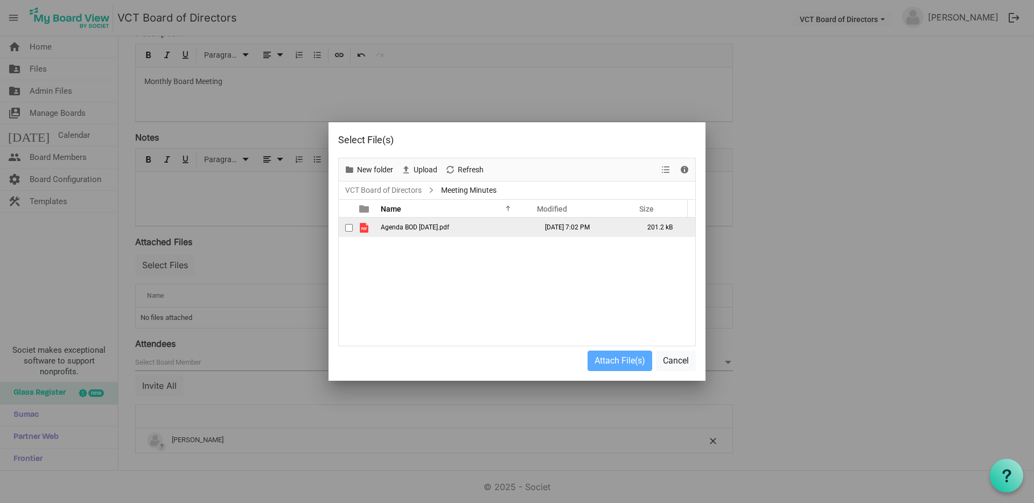
click at [401, 228] on span "Agenda BOD September 17 2025.pdf" at bounding box center [415, 227] width 68 height 8
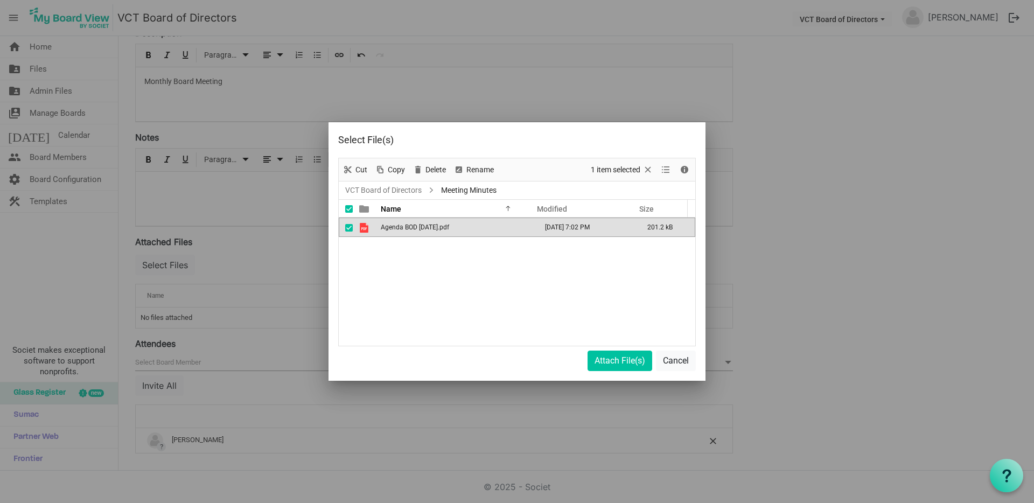
click at [401, 228] on span "Agenda BOD September 17 2025.pdf" at bounding box center [415, 227] width 68 height 8
click at [604, 361] on button "Attach File(s)" at bounding box center [619, 361] width 65 height 20
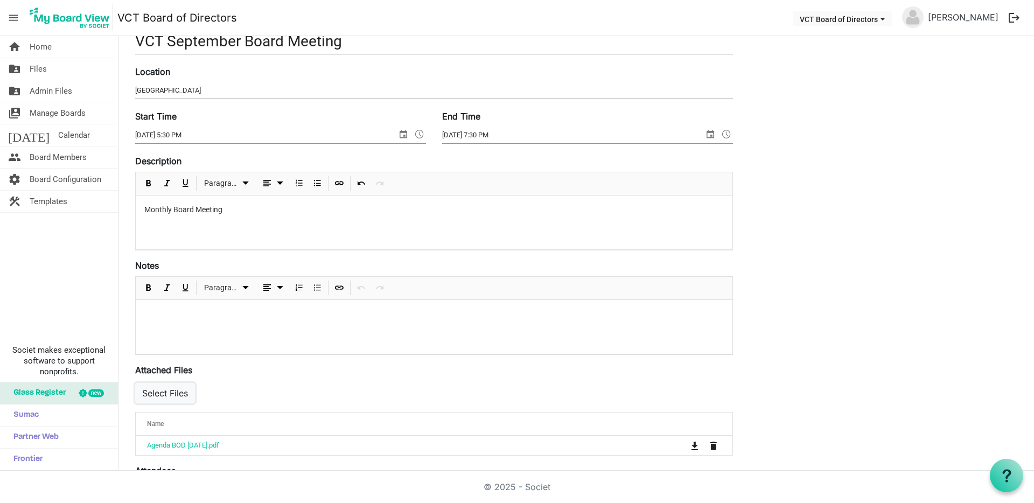
scroll to position [0, 0]
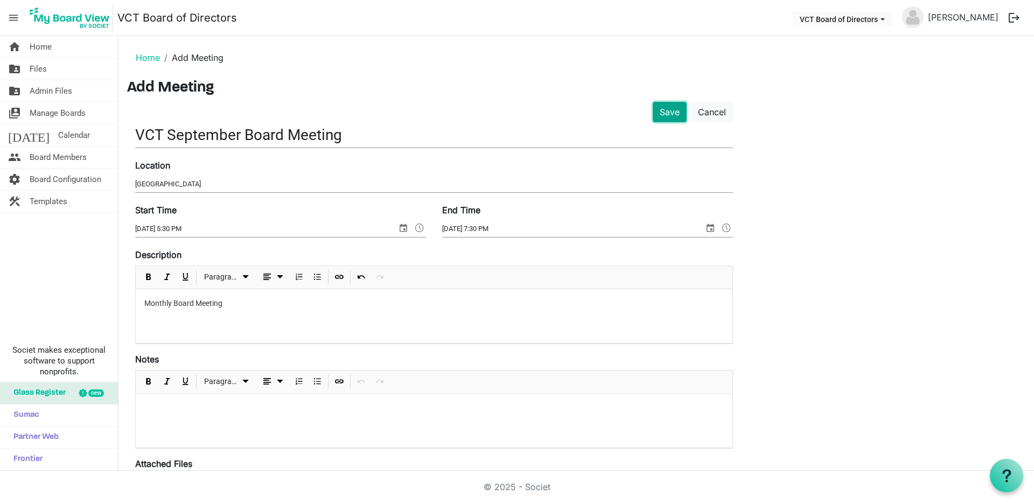
click at [672, 114] on button "Save" at bounding box center [670, 112] width 34 height 20
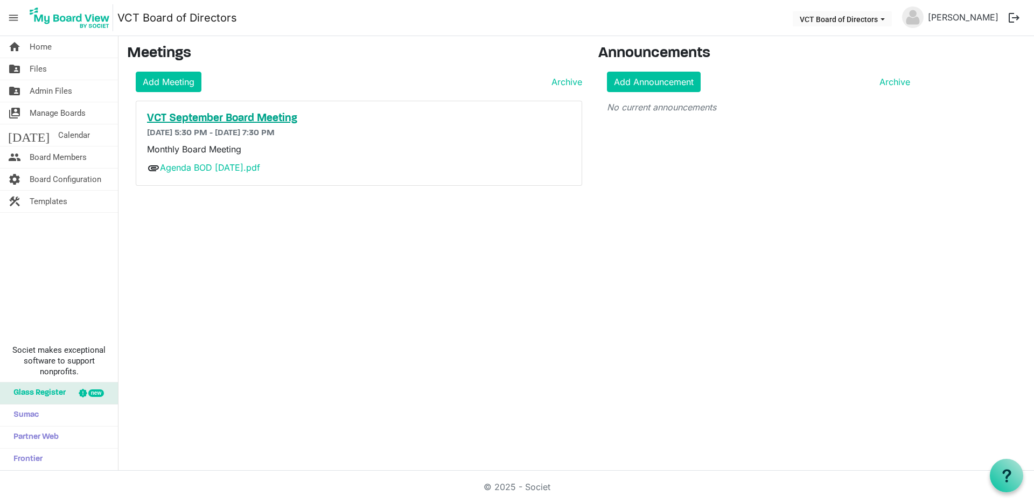
click at [218, 118] on h5 "VCT September Board Meeting" at bounding box center [359, 118] width 424 height 13
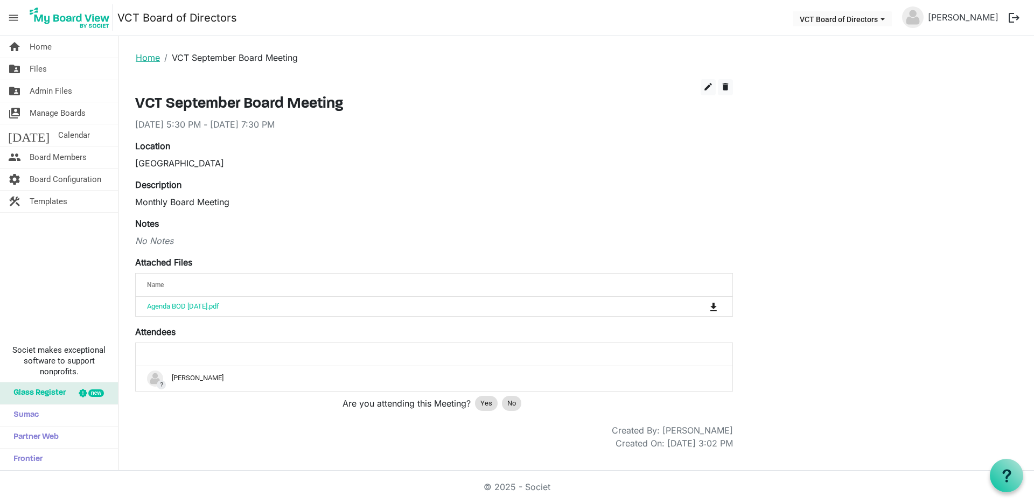
click at [152, 57] on link "Home" at bounding box center [148, 57] width 24 height 11
click at [151, 58] on link "Home" at bounding box center [148, 57] width 24 height 11
click at [487, 403] on span "Yes" at bounding box center [486, 403] width 12 height 11
click at [166, 107] on h3 "VCT September Board Meeting" at bounding box center [434, 104] width 598 height 18
click at [146, 58] on link "Home" at bounding box center [148, 57] width 24 height 11
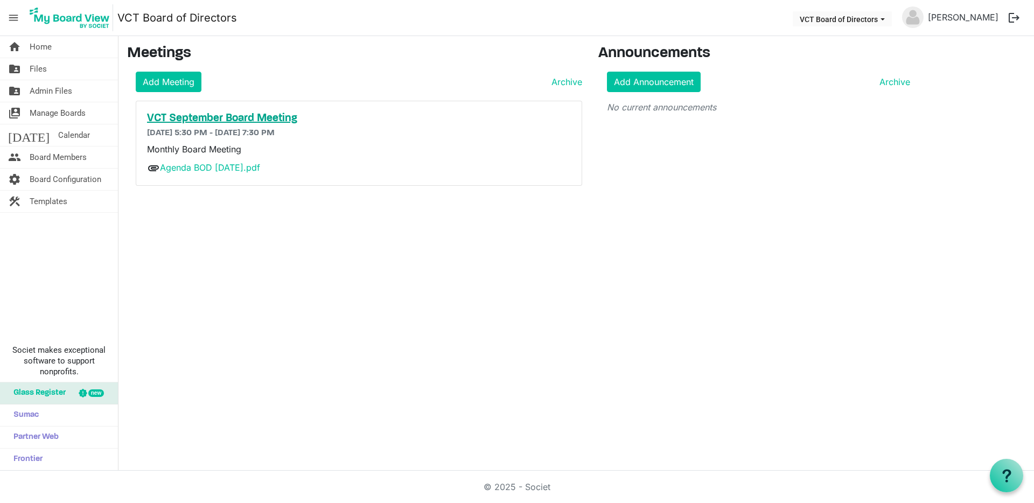
click at [192, 116] on h5 "VCT September Board Meeting" at bounding box center [359, 118] width 424 height 13
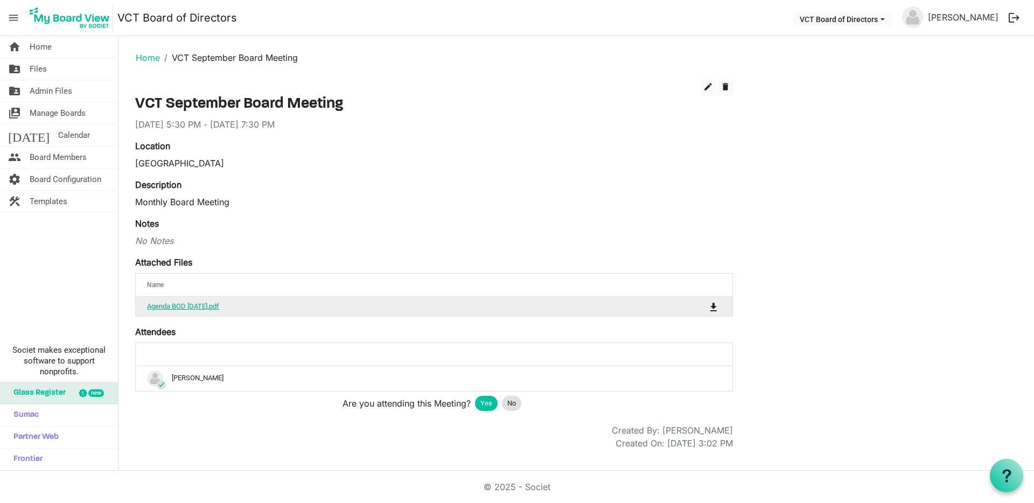
click at [194, 304] on link "Agenda BOD September 17 2025.pdf" at bounding box center [183, 306] width 72 height 8
click at [58, 137] on span "Calendar" at bounding box center [74, 135] width 32 height 22
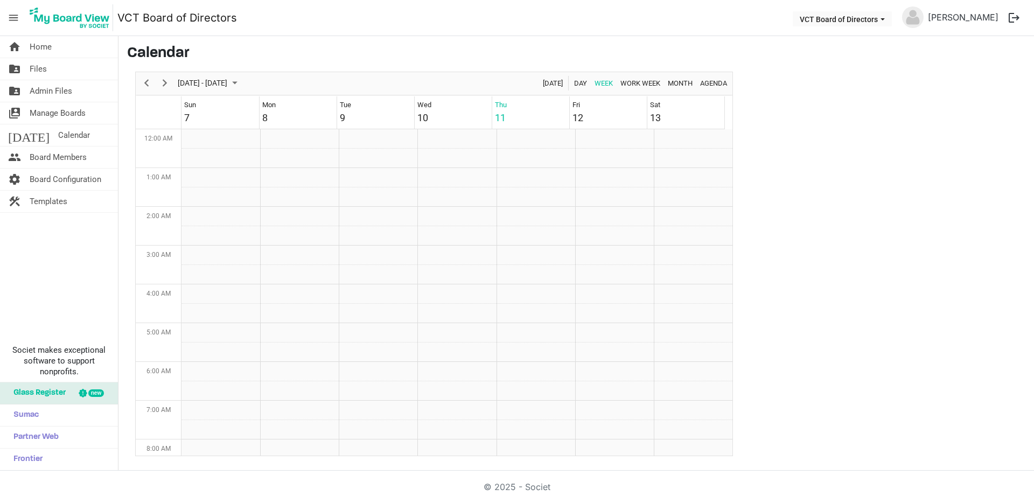
scroll to position [349, 0]
click at [163, 87] on span "Next" at bounding box center [164, 82] width 13 height 13
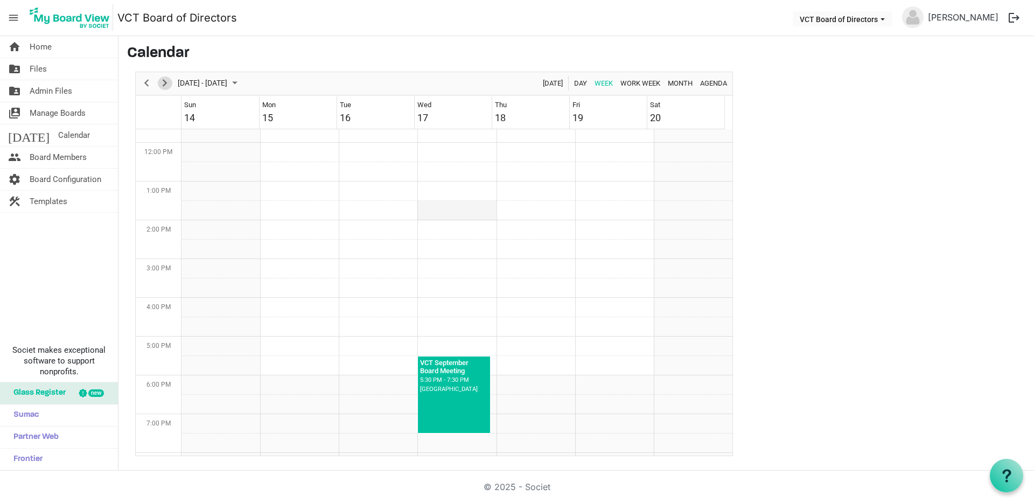
scroll to position [0, 0]
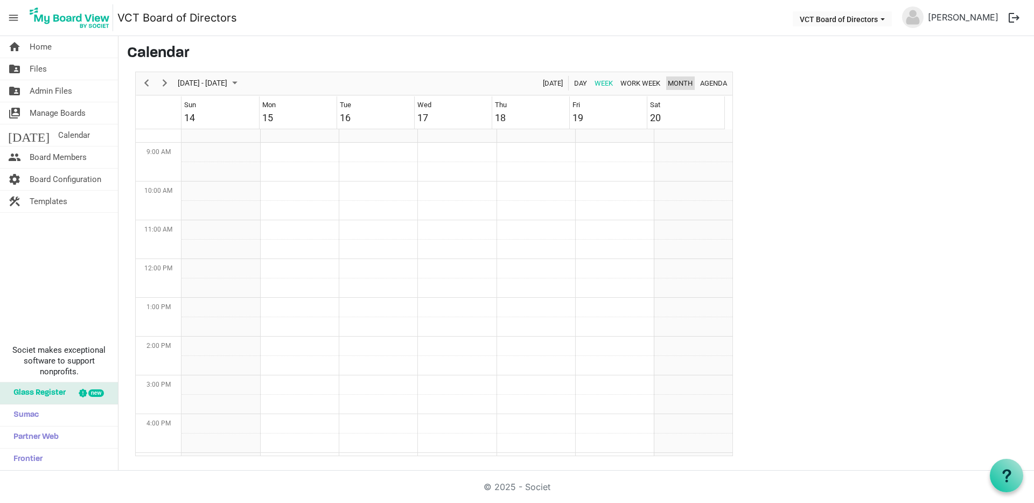
click at [678, 82] on span "Month" at bounding box center [680, 82] width 27 height 13
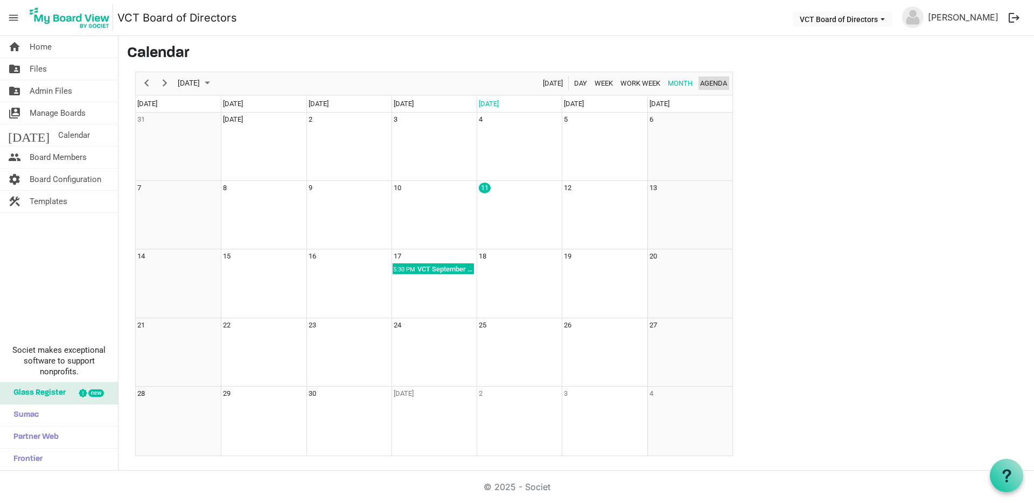
click at [705, 83] on span "Agenda" at bounding box center [713, 82] width 29 height 13
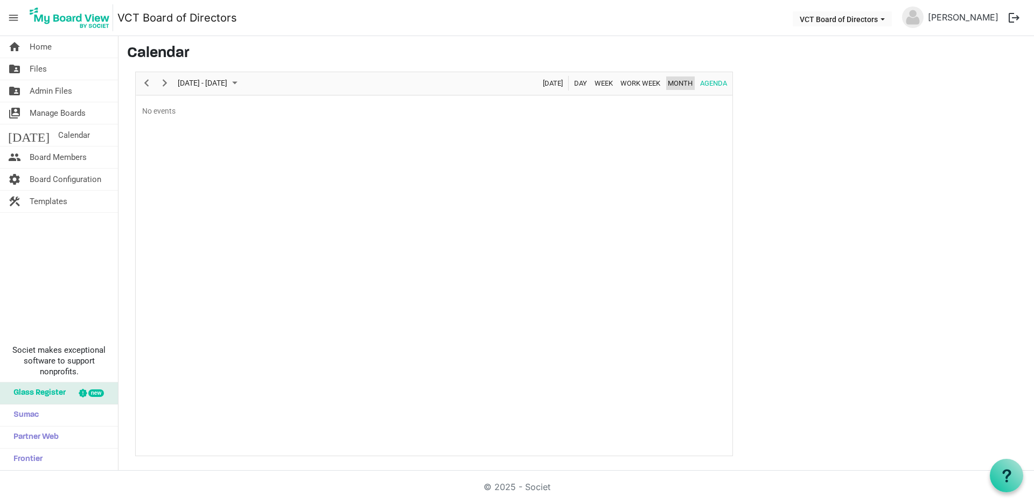
click at [681, 83] on span "Month" at bounding box center [680, 82] width 27 height 13
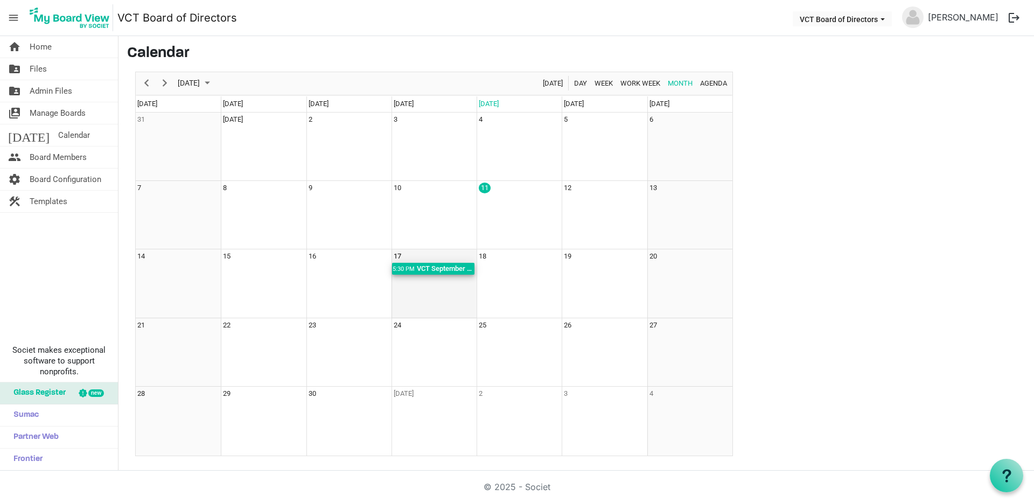
click at [421, 267] on div "VCT September Board Meeting; Villa Colombo" at bounding box center [445, 269] width 59 height 12
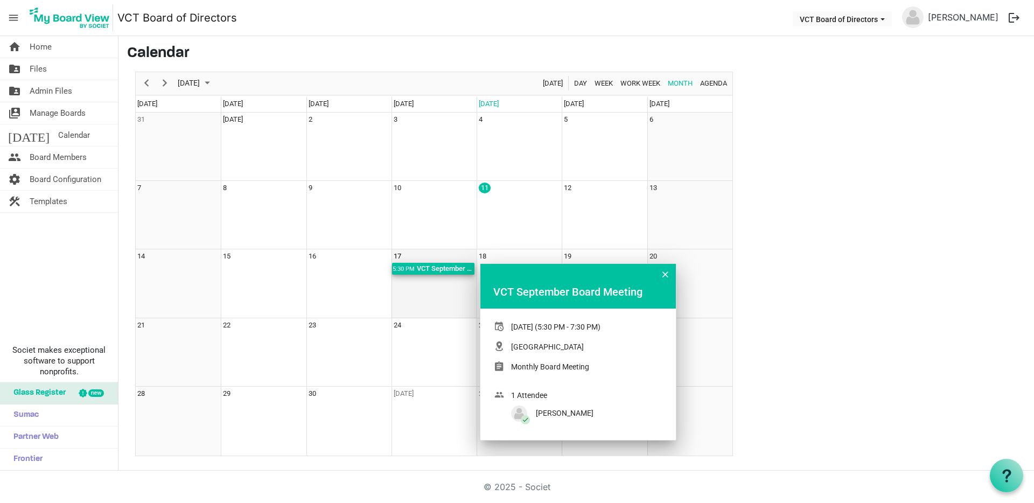
click at [437, 269] on div "VCT September Board Meeting; Villa Colombo" at bounding box center [445, 269] width 59 height 12
click at [564, 291] on div "VCT September Board Meeting" at bounding box center [578, 292] width 170 height 16
click at [562, 292] on div "VCT September Board Meeting" at bounding box center [578, 292] width 170 height 16
click at [38, 70] on span "Files" at bounding box center [38, 69] width 17 height 22
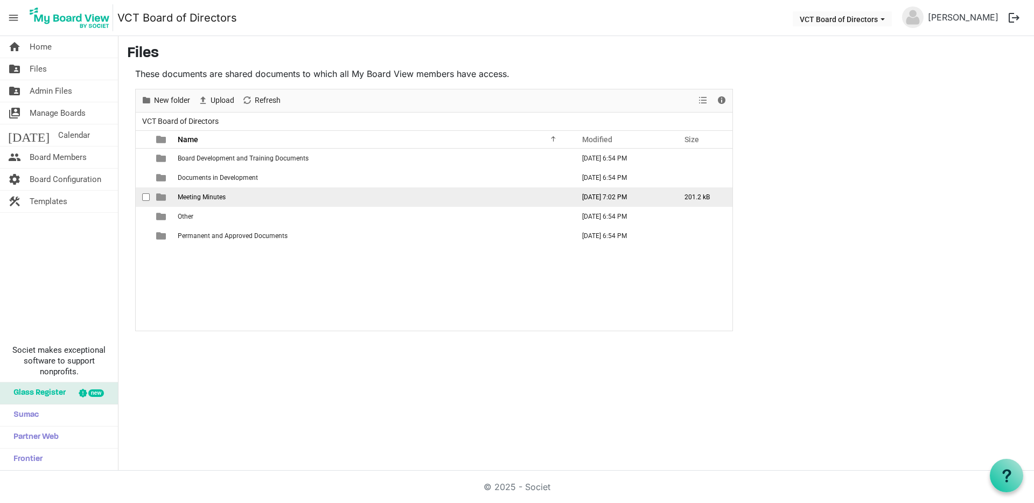
click at [198, 194] on span "Meeting Minutes" at bounding box center [202, 197] width 48 height 8
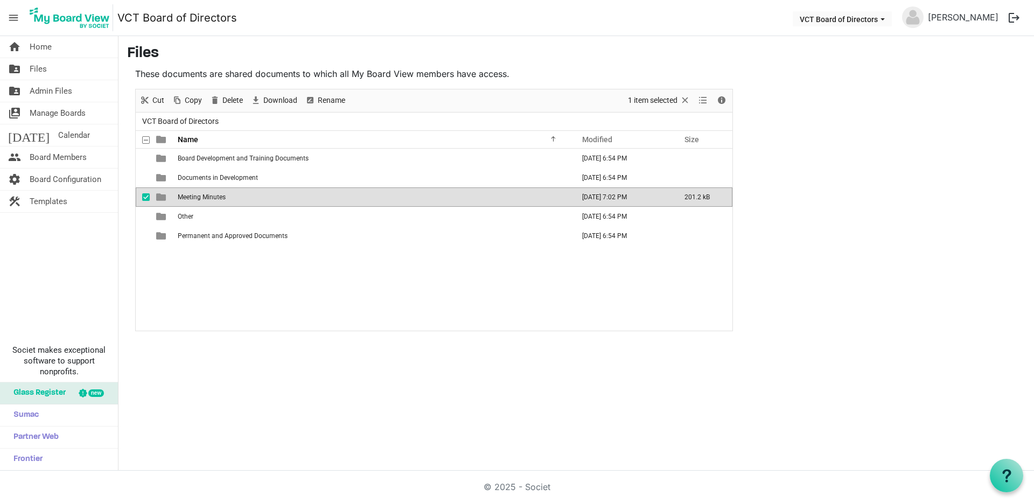
click at [198, 194] on span "Meeting Minutes" at bounding box center [202, 197] width 48 height 8
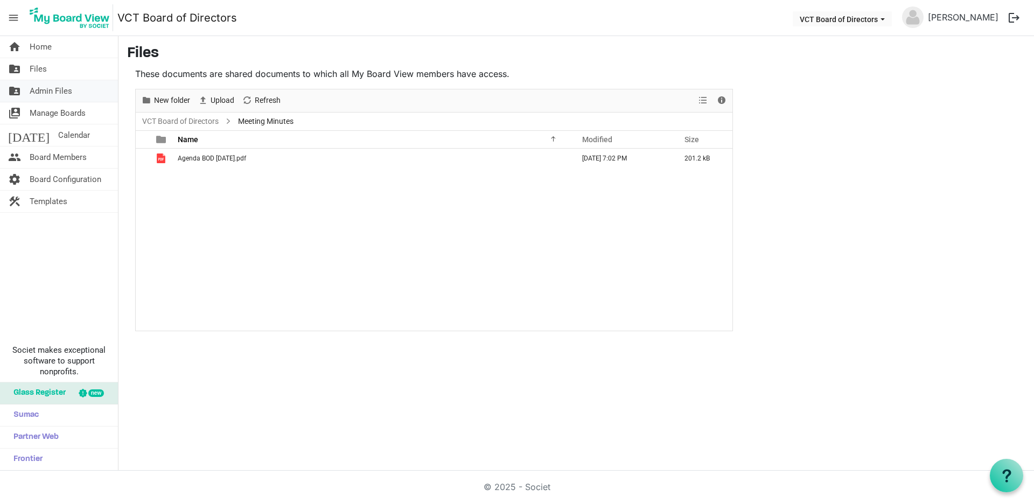
click at [32, 92] on span "Admin Files" at bounding box center [51, 91] width 43 height 22
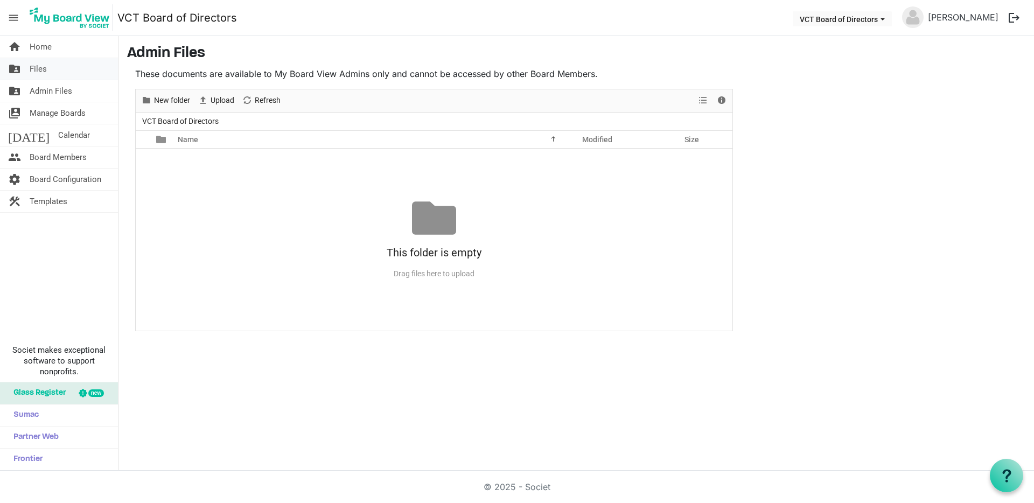
click at [32, 68] on span "Files" at bounding box center [38, 69] width 17 height 22
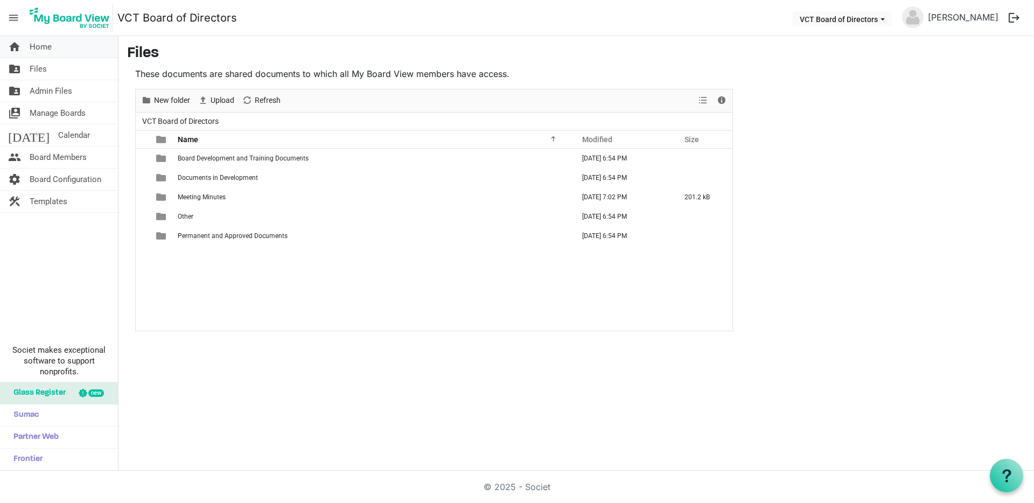
click at [38, 44] on span "Home" at bounding box center [41, 47] width 22 height 22
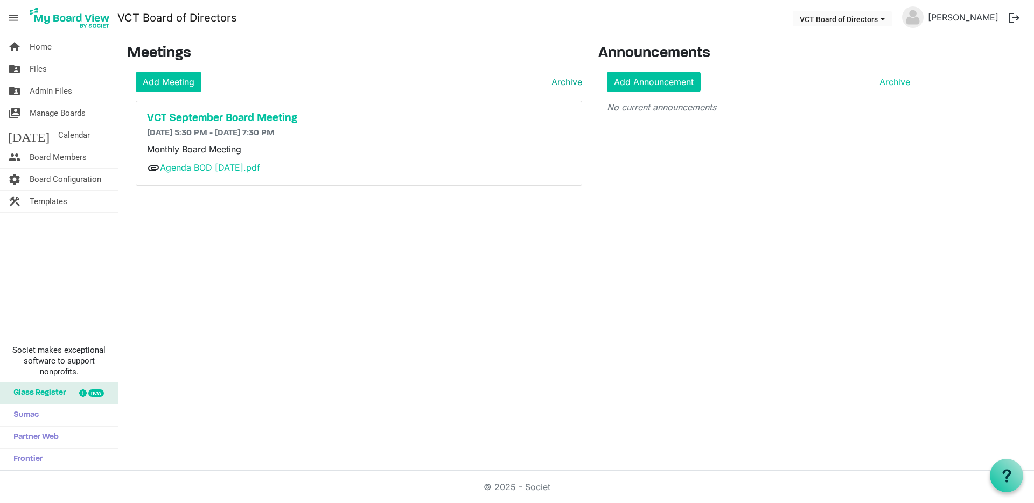
click at [562, 85] on link "Archive" at bounding box center [564, 81] width 35 height 13
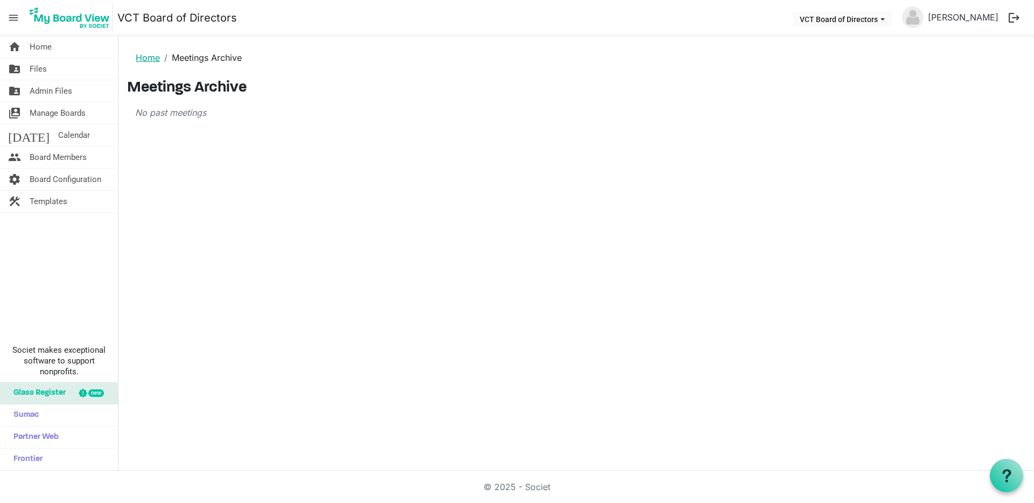
click at [146, 58] on link "Home" at bounding box center [148, 57] width 24 height 11
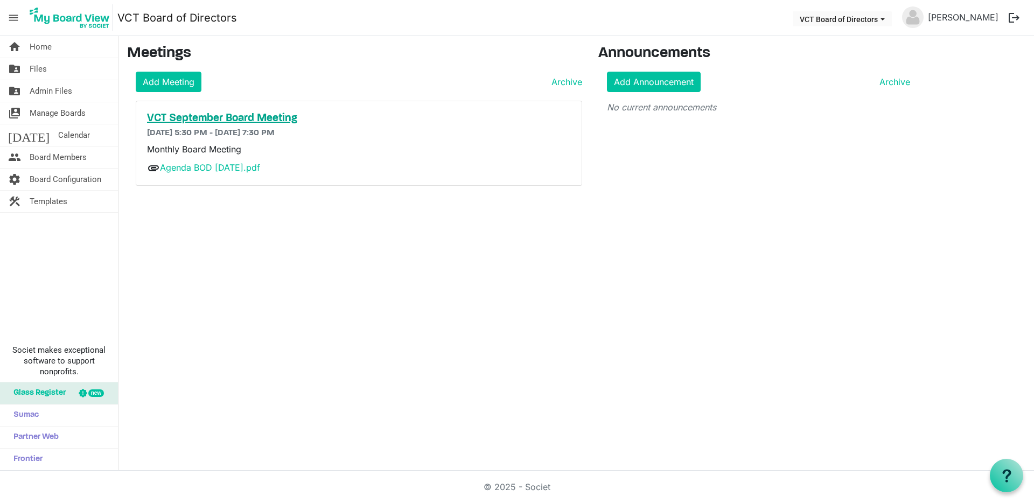
click at [203, 121] on h5 "VCT September Board Meeting" at bounding box center [359, 118] width 424 height 13
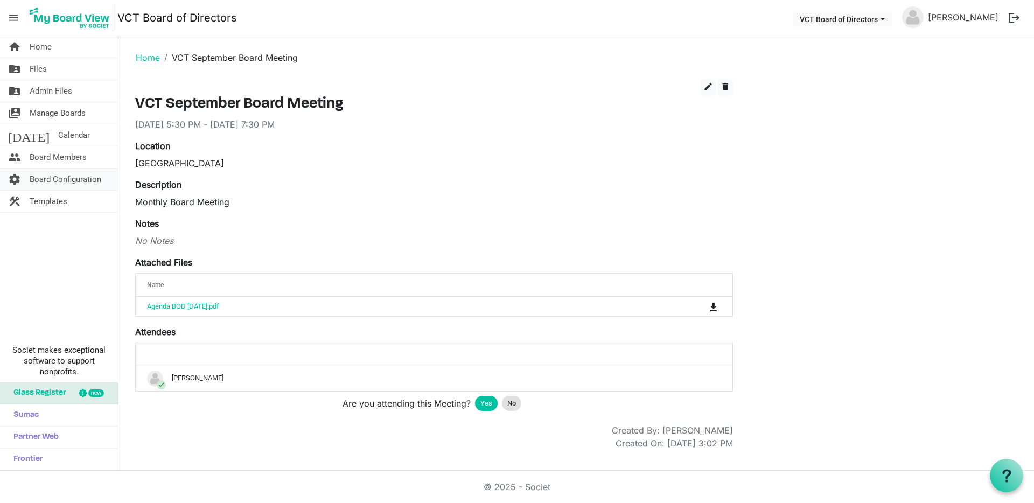
click at [54, 178] on span "Board Configuration" at bounding box center [66, 180] width 72 height 22
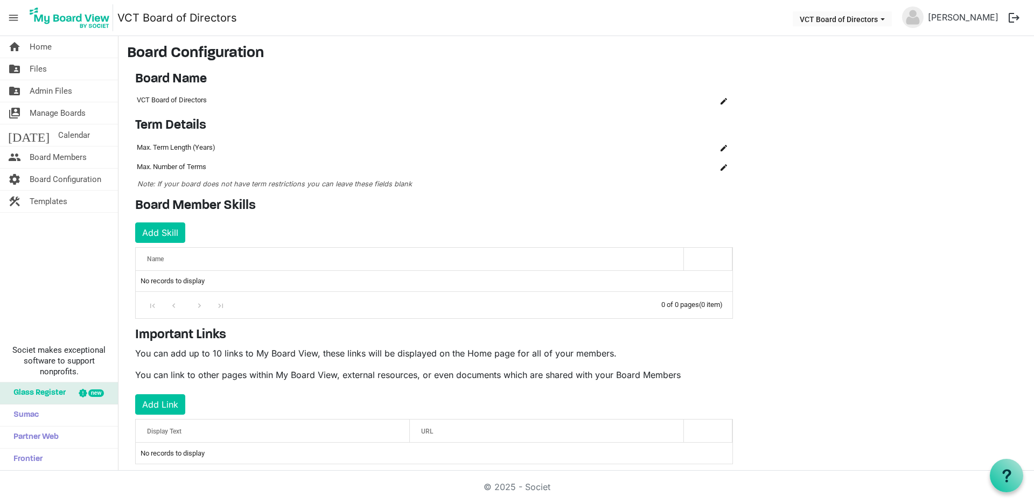
scroll to position [19, 0]
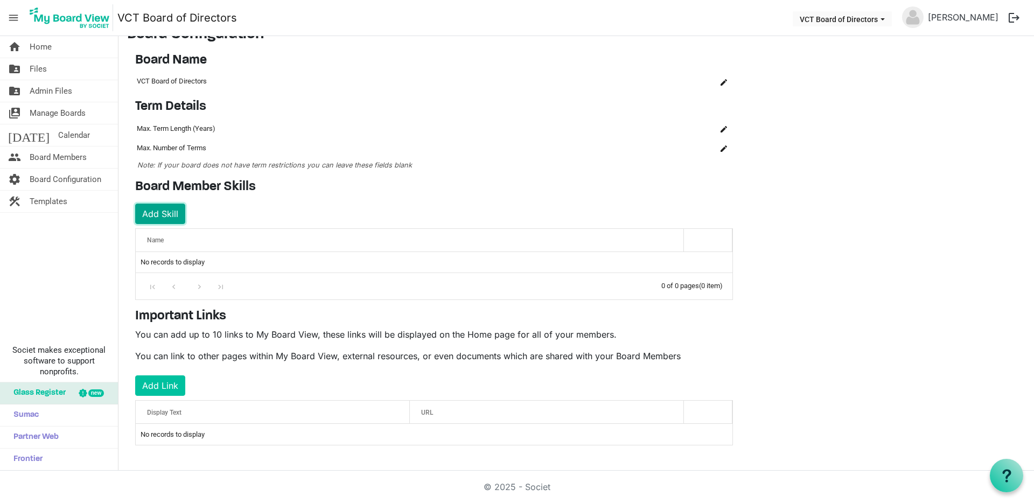
click at [166, 215] on button "Add Skill" at bounding box center [160, 214] width 50 height 20
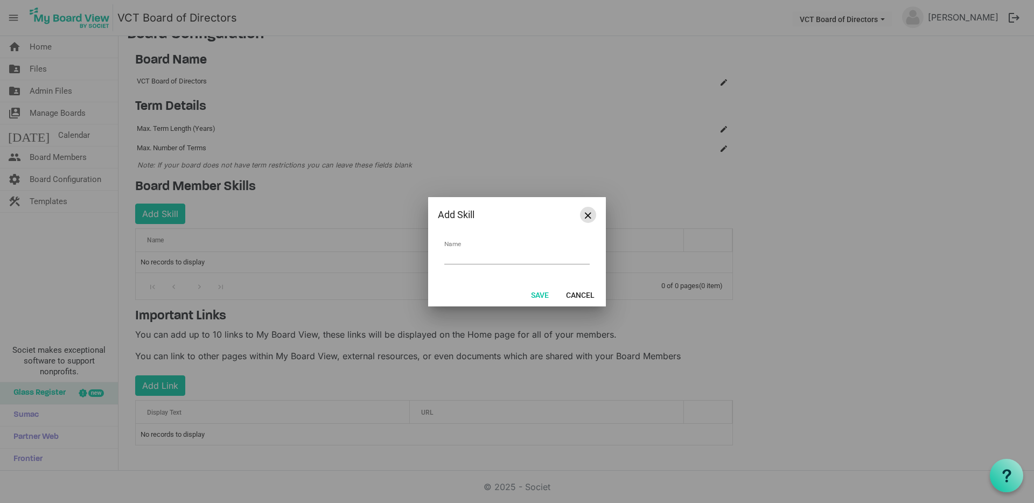
click at [590, 219] on button "Close" at bounding box center [588, 215] width 16 height 16
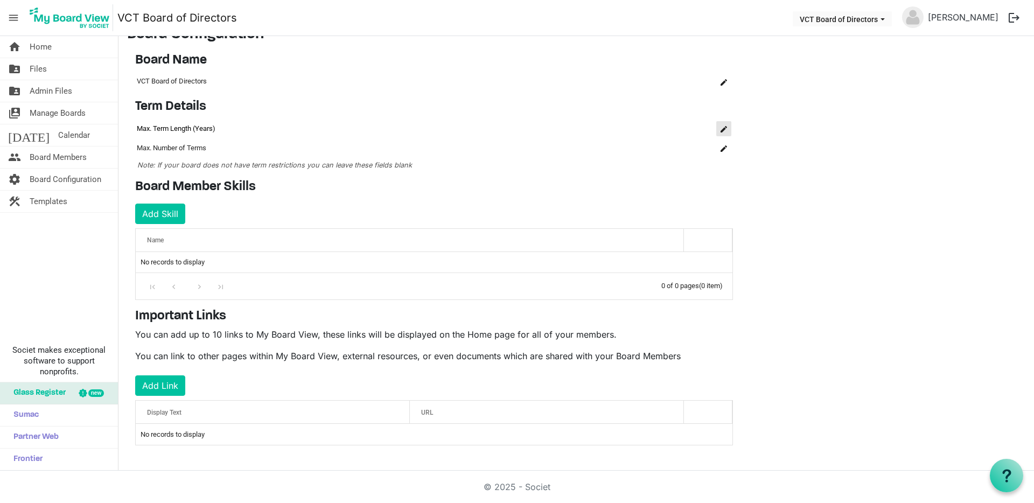
click at [723, 130] on span "is Command column column header" at bounding box center [723, 129] width 6 height 6
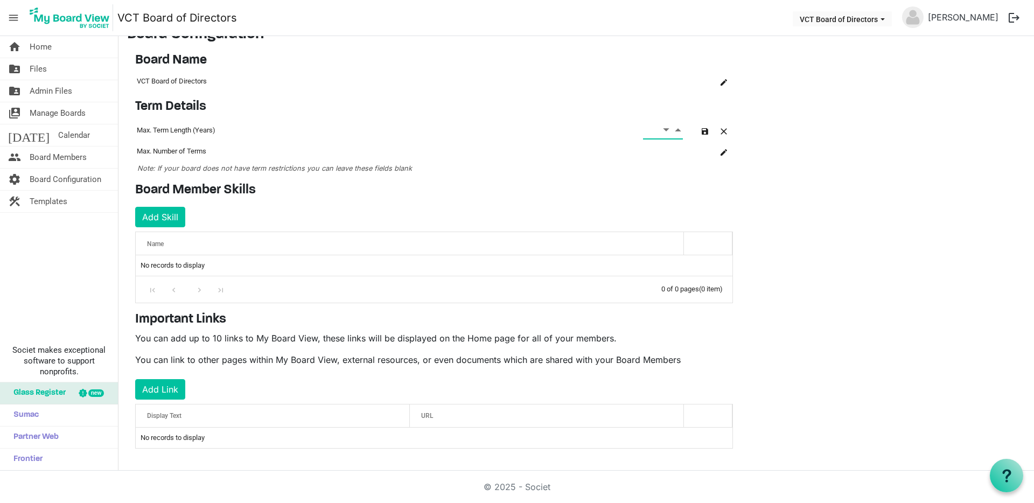
click at [680, 130] on span "Increment value" at bounding box center [678, 129] width 10 height 13
click at [679, 130] on span "Increment value" at bounding box center [678, 129] width 10 height 13
type input "3"
click at [705, 132] on span "button" at bounding box center [705, 131] width 6 height 6
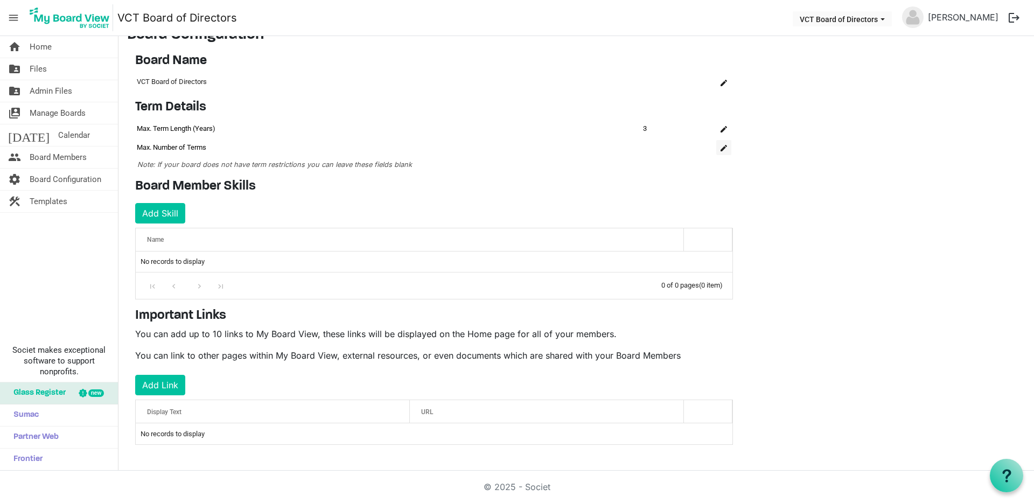
scroll to position [18, 0]
click at [721, 148] on span "is Command column column header" at bounding box center [723, 148] width 6 height 6
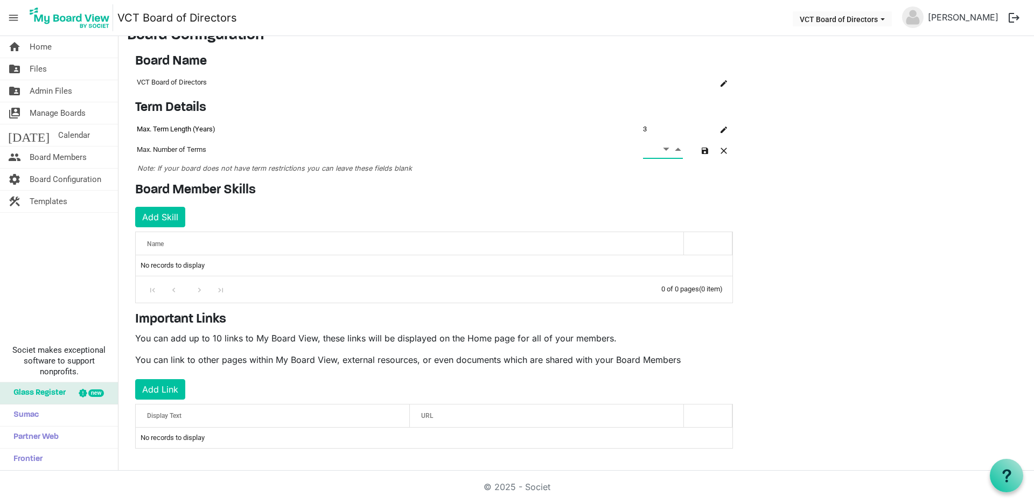
click at [676, 149] on span "Increment value" at bounding box center [678, 148] width 10 height 13
type input "3"
click at [703, 152] on span "button" at bounding box center [705, 151] width 6 height 6
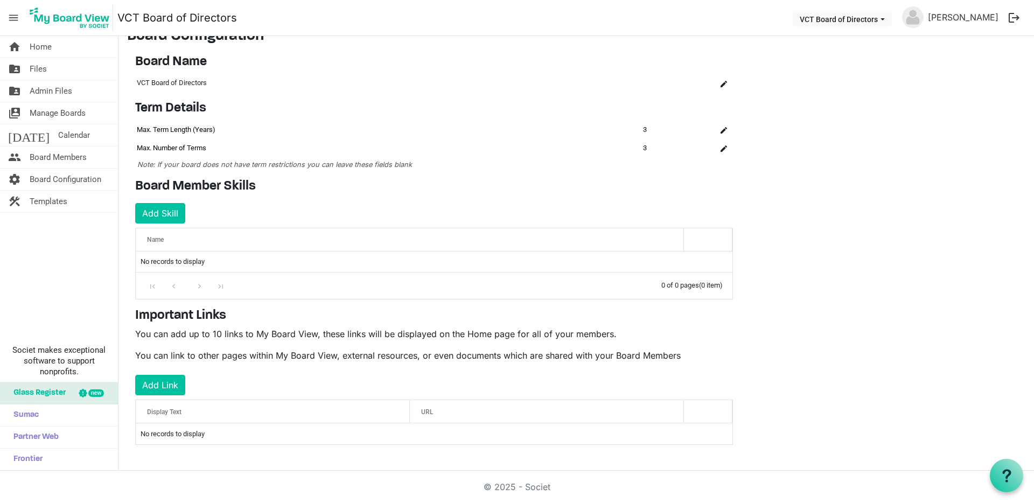
scroll to position [17, 0]
click at [969, 15] on link "[PERSON_NAME]" at bounding box center [962, 17] width 79 height 22
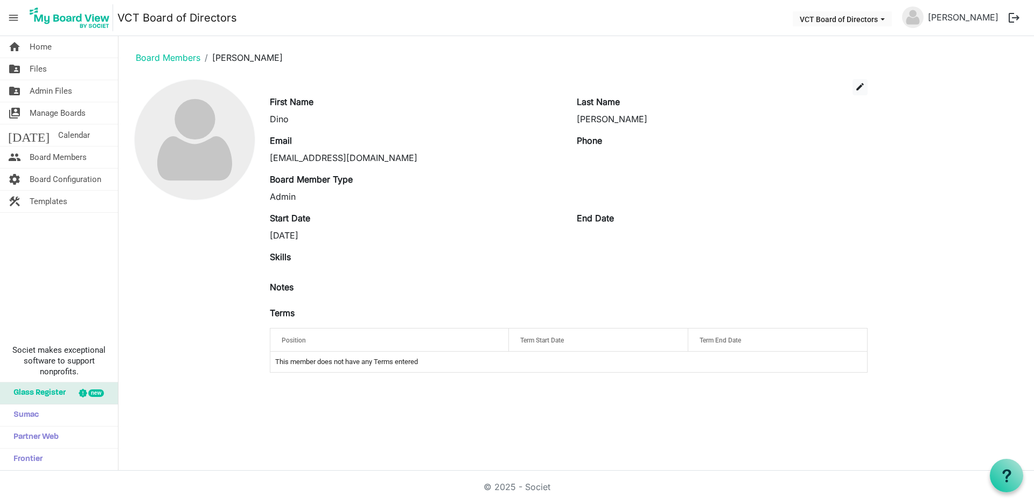
click at [299, 234] on div "[DATE]" at bounding box center [415, 235] width 291 height 13
click at [860, 87] on span "edit" at bounding box center [860, 87] width 10 height 10
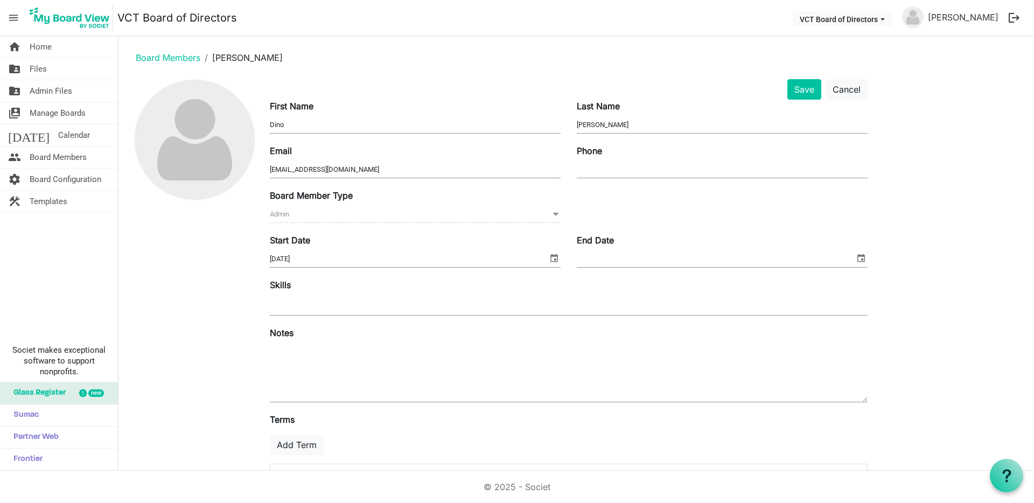
scroll to position [55, 0]
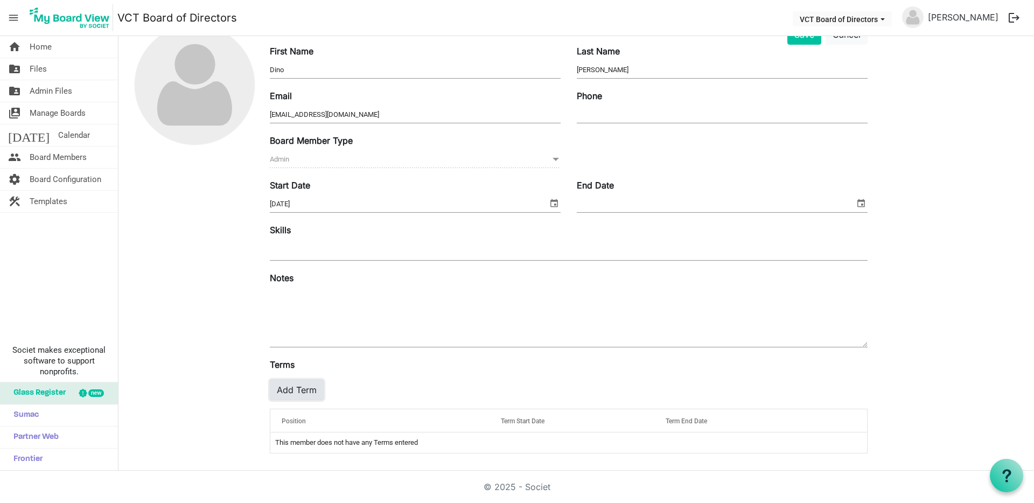
click at [305, 391] on button "Add Term" at bounding box center [297, 390] width 54 height 20
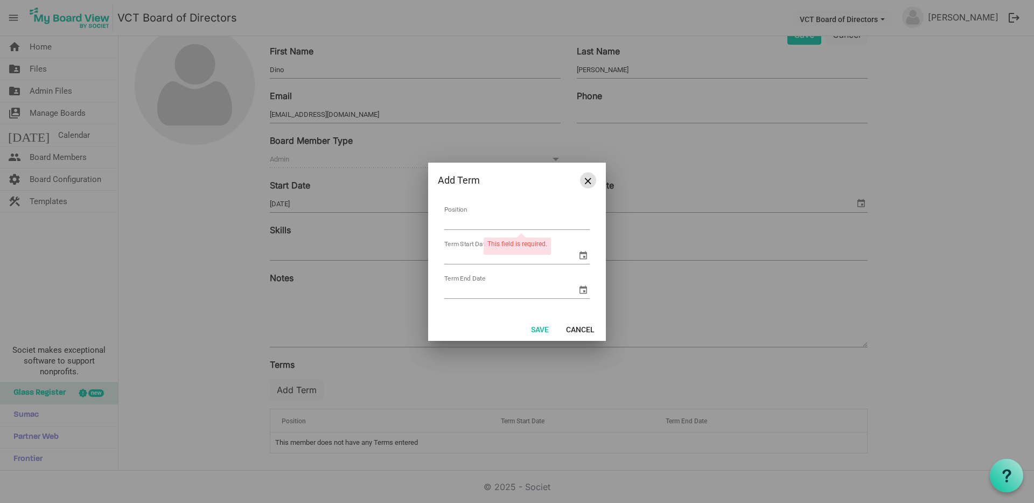
click at [588, 179] on span "Close" at bounding box center [588, 181] width 6 height 6
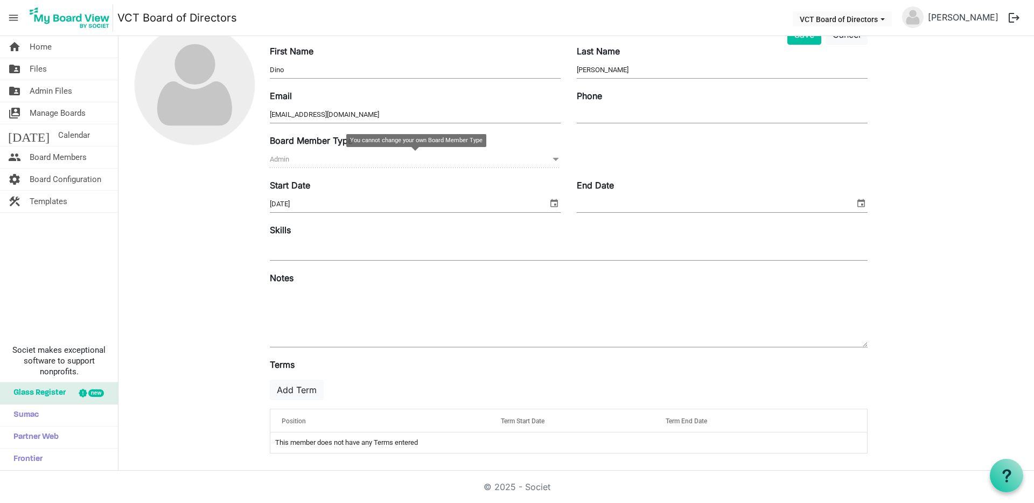
click at [556, 159] on span at bounding box center [556, 159] width 10 height 12
click at [553, 160] on span at bounding box center [556, 159] width 10 height 12
click at [378, 199] on input "[DATE]" at bounding box center [409, 204] width 278 height 16
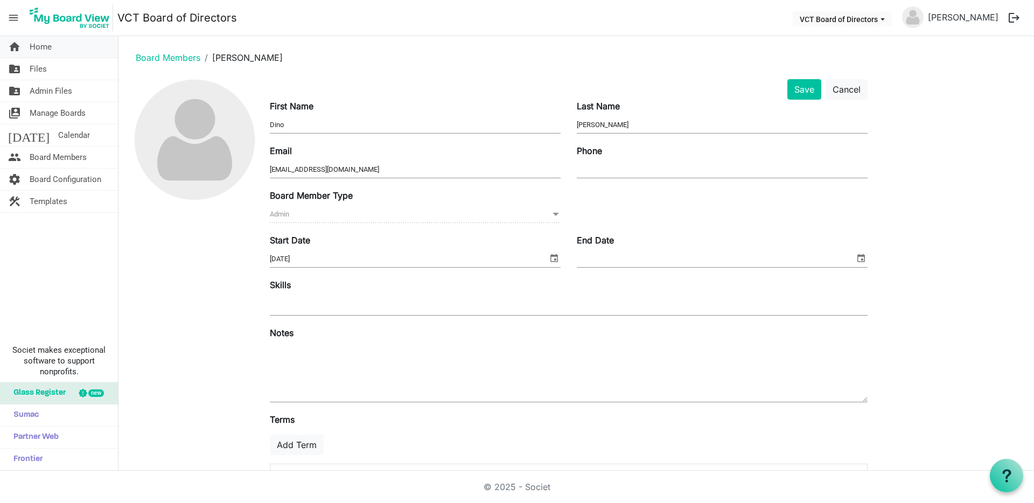
click at [33, 45] on span "Home" at bounding box center [41, 47] width 22 height 22
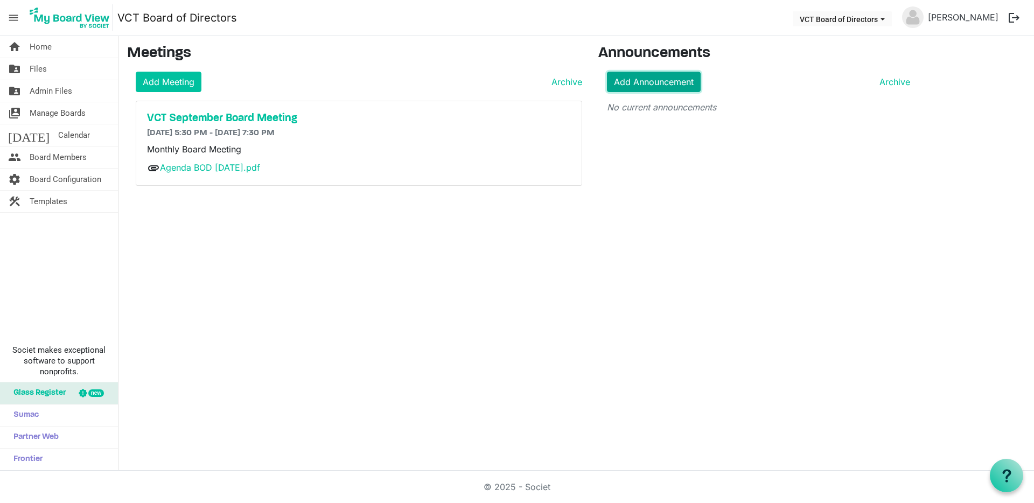
click at [668, 78] on link "Add Announcement" at bounding box center [654, 82] width 94 height 20
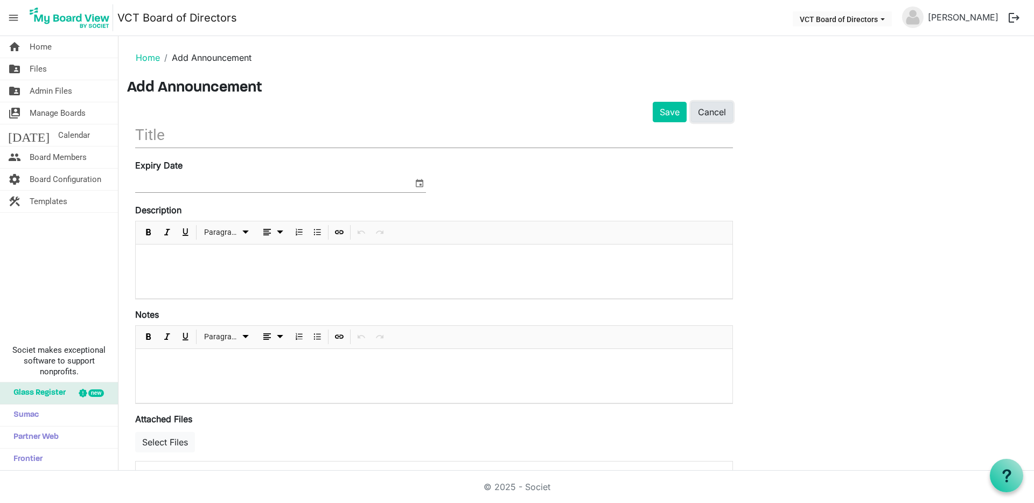
click at [715, 111] on link "Cancel" at bounding box center [712, 112] width 42 height 20
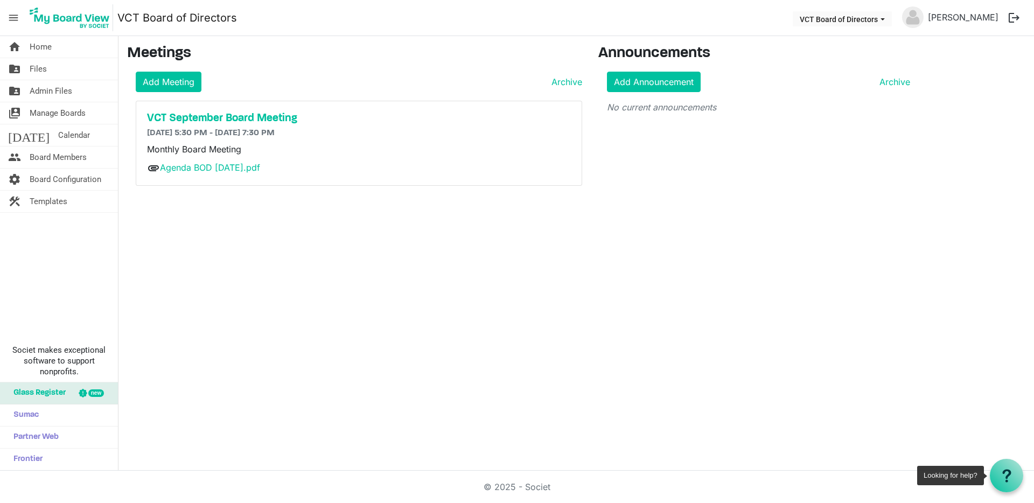
click at [1005, 470] on use at bounding box center [1006, 475] width 9 height 13
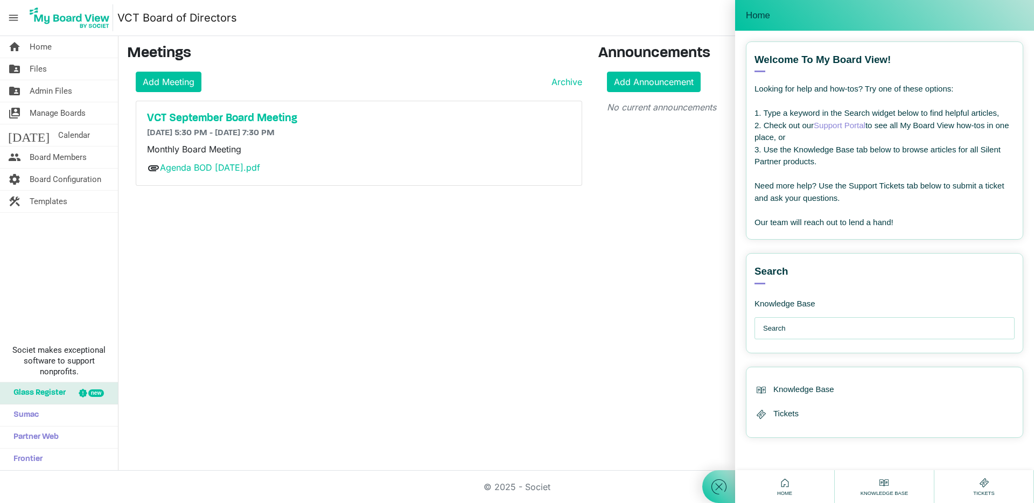
click at [722, 486] on icon at bounding box center [718, 486] width 19 height 19
